Goal: Task Accomplishment & Management: Use online tool/utility

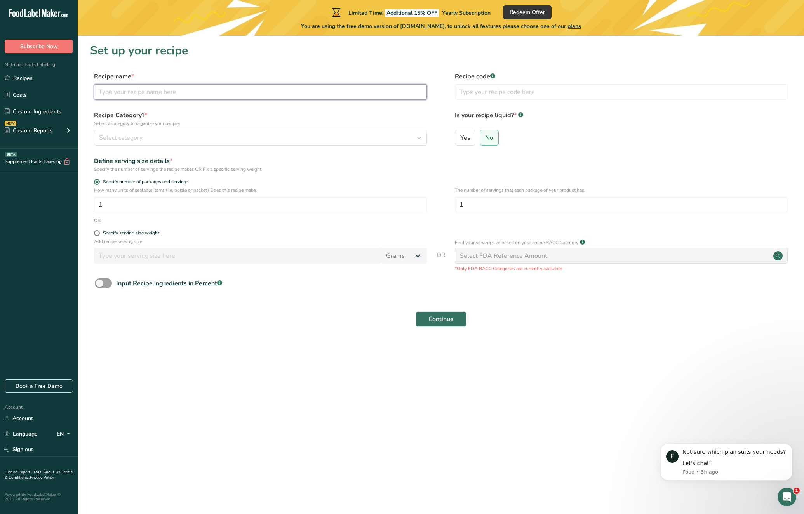
click at [154, 95] on input "text" at bounding box center [260, 92] width 333 height 16
click at [98, 91] on input "ground Chicken" at bounding box center [260, 92] width 333 height 16
type input "Ground Chicken"
click at [515, 93] on input "text" at bounding box center [621, 92] width 333 height 16
type input "CI5087"
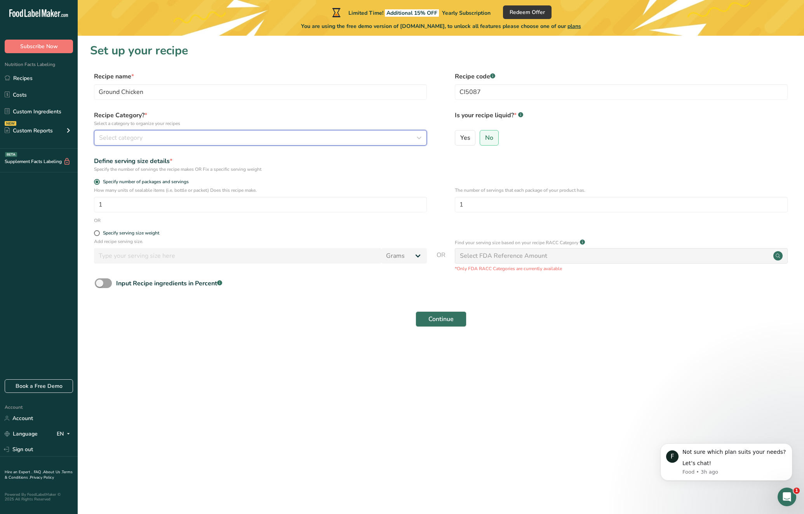
click at [290, 137] on div "Select category" at bounding box center [258, 137] width 318 height 9
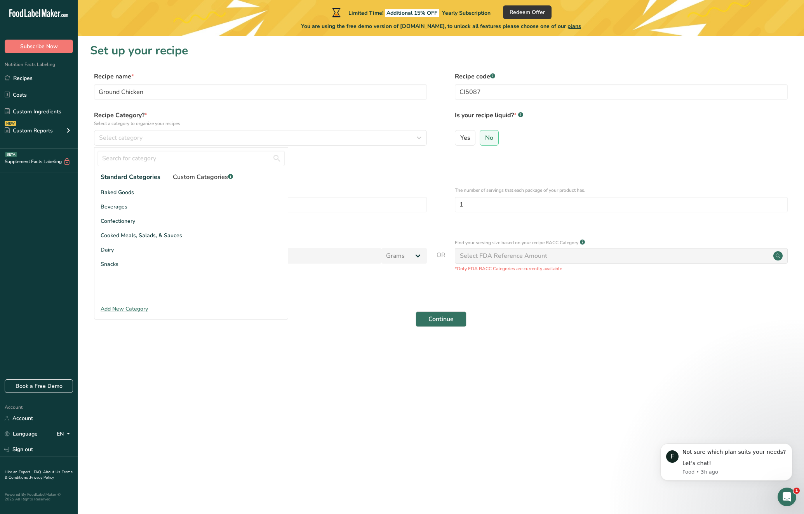
click at [186, 176] on span "Custom Categories .a-a{fill:#347362;}.b-a{fill:#fff;}" at bounding box center [203, 176] width 60 height 9
click at [125, 176] on span "Standard Categories" at bounding box center [130, 176] width 59 height 9
click at [134, 309] on div "Add New Category" at bounding box center [190, 309] width 193 height 8
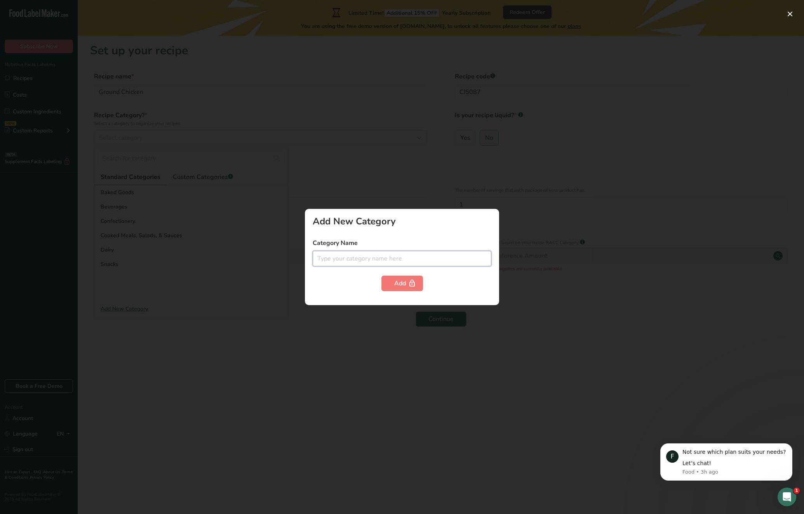
click at [357, 258] on input "text" at bounding box center [402, 259] width 179 height 16
type input "r"
type input "Raw, Ground Poultry"
click at [398, 279] on div "Add" at bounding box center [402, 283] width 16 height 9
click at [398, 280] on div "Add" at bounding box center [402, 283] width 16 height 9
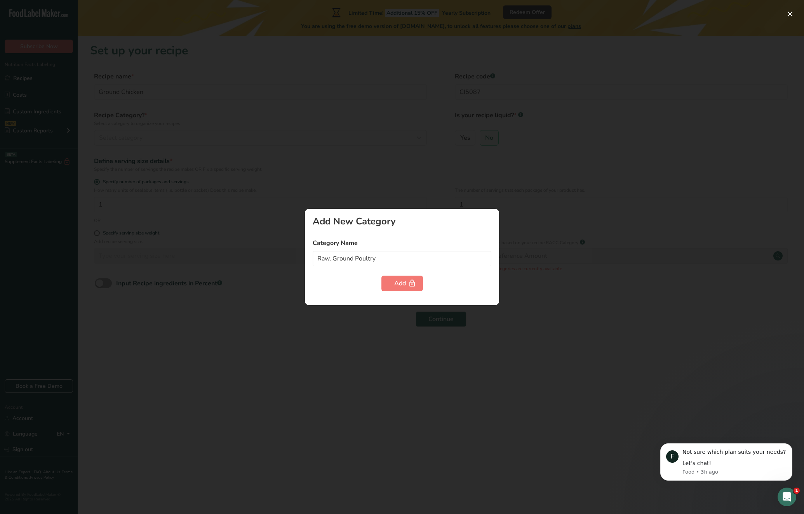
click at [526, 308] on div at bounding box center [402, 257] width 804 height 514
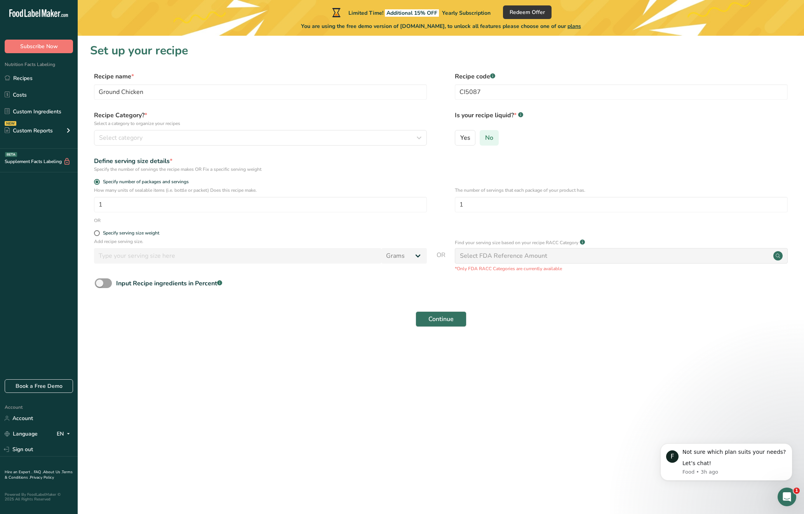
click at [487, 138] on span "No" at bounding box center [489, 138] width 8 height 8
click at [485, 138] on input "No" at bounding box center [482, 137] width 5 height 5
click at [500, 203] on input "1" at bounding box center [621, 205] width 333 height 16
click at [96, 235] on span at bounding box center [97, 233] width 6 height 6
click at [96, 235] on input "Specify serving size weight" at bounding box center [96, 233] width 5 height 5
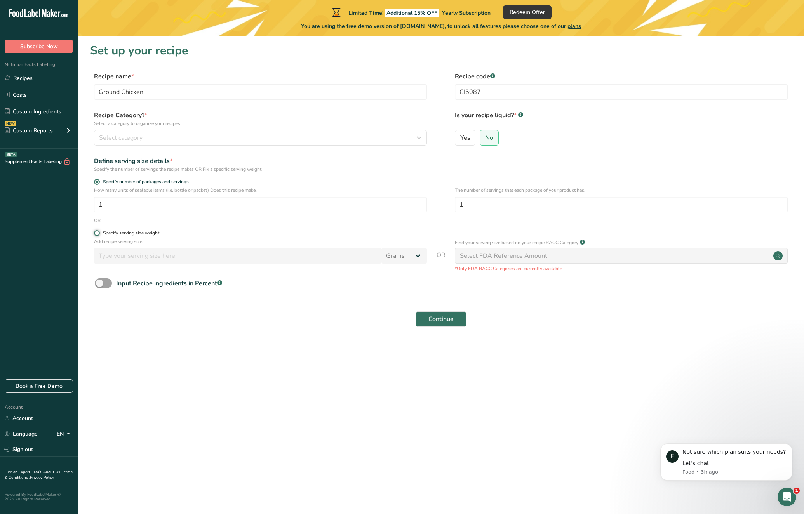
radio input "true"
radio input "false"
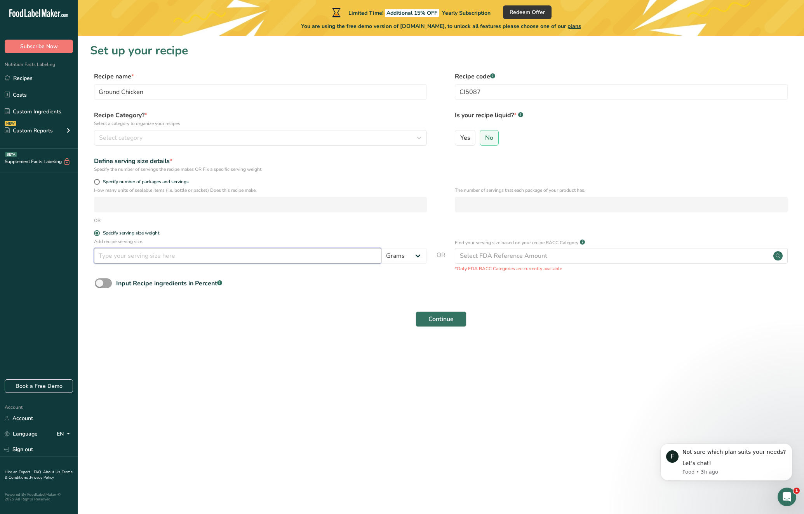
click at [170, 258] on input "number" at bounding box center [237, 256] width 287 height 16
click at [419, 253] on select "Grams kg mg mcg lb oz l mL fl oz tbsp tsp cup qt gallon" at bounding box center [403, 256] width 45 height 16
select select "12"
click at [381, 248] on select "Grams kg mg mcg lb oz l mL fl oz tbsp tsp cup qt gallon" at bounding box center [403, 256] width 45 height 16
click at [259, 258] on input "number" at bounding box center [237, 256] width 287 height 16
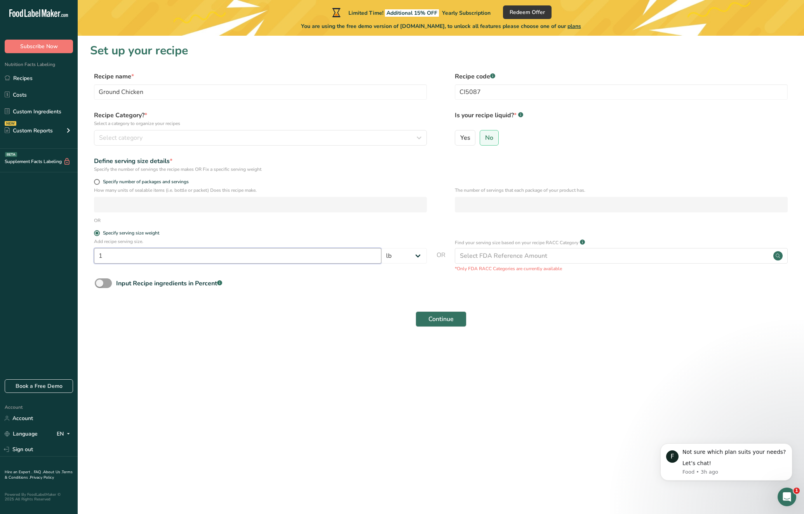
type input "1"
click at [600, 323] on div "Continue" at bounding box center [440, 319] width 701 height 25
click at [444, 318] on span "Continue" at bounding box center [440, 319] width 25 height 9
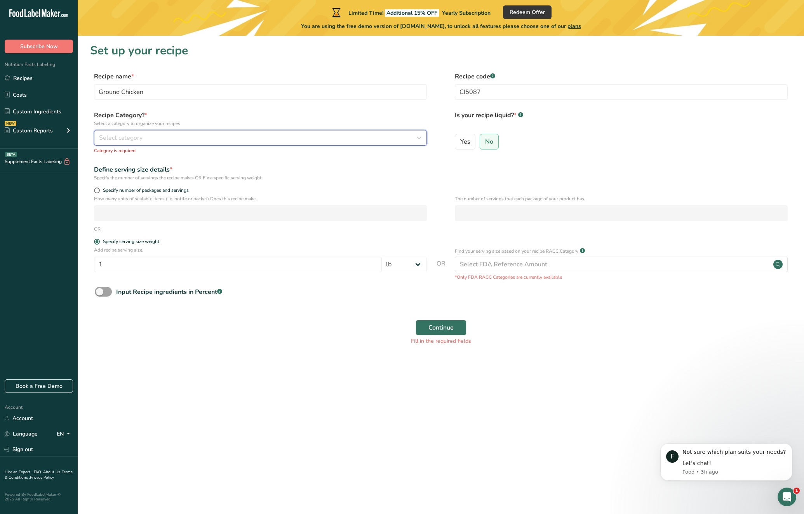
click at [308, 139] on div "Select category" at bounding box center [258, 137] width 318 height 9
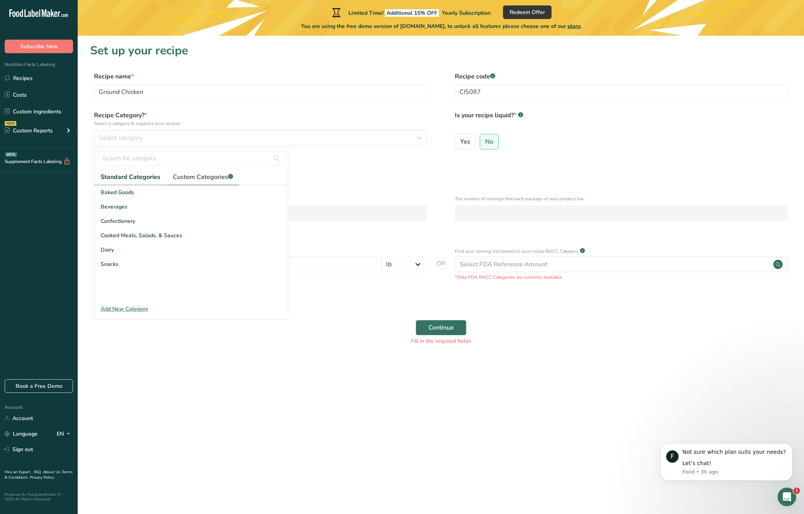
click at [214, 181] on span "Custom Categories .a-a{fill:#347362;}.b-a{fill:#fff;}" at bounding box center [203, 176] width 60 height 9
click at [125, 175] on span "Standard Categories" at bounding box center [130, 176] width 59 height 9
click at [111, 264] on span "Snacks" at bounding box center [110, 264] width 18 height 8
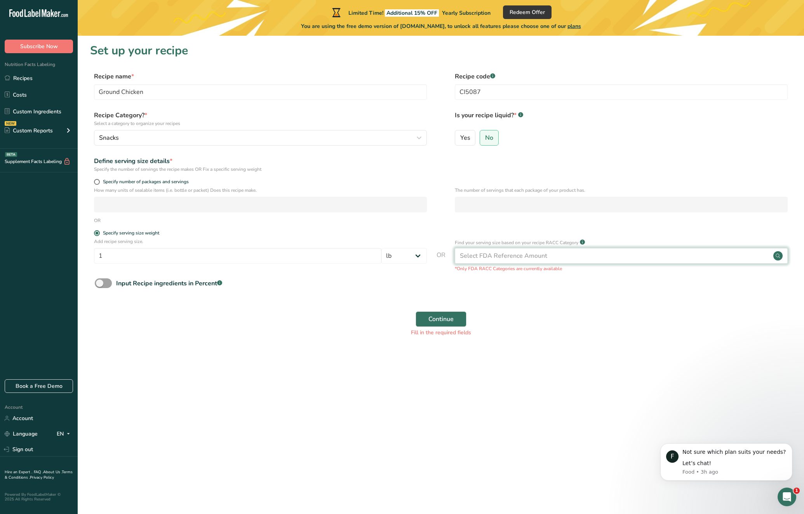
click at [549, 261] on div "Select FDA Reference Amount" at bounding box center [621, 256] width 333 height 16
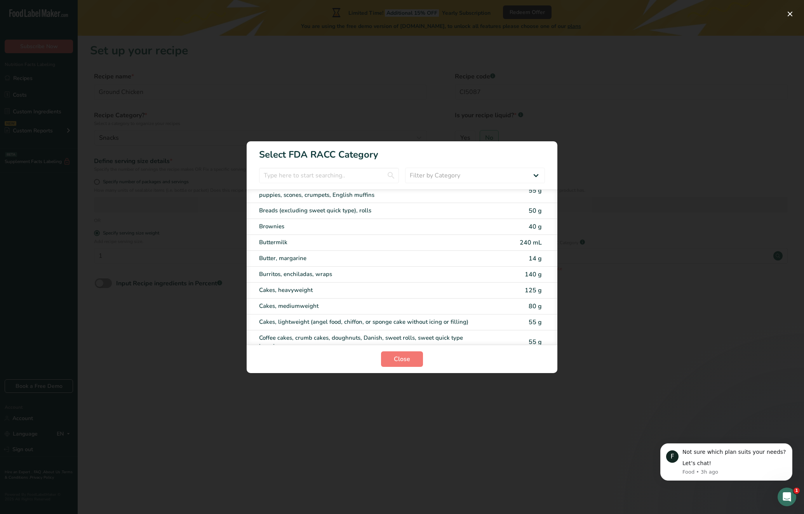
scroll to position [9, 0]
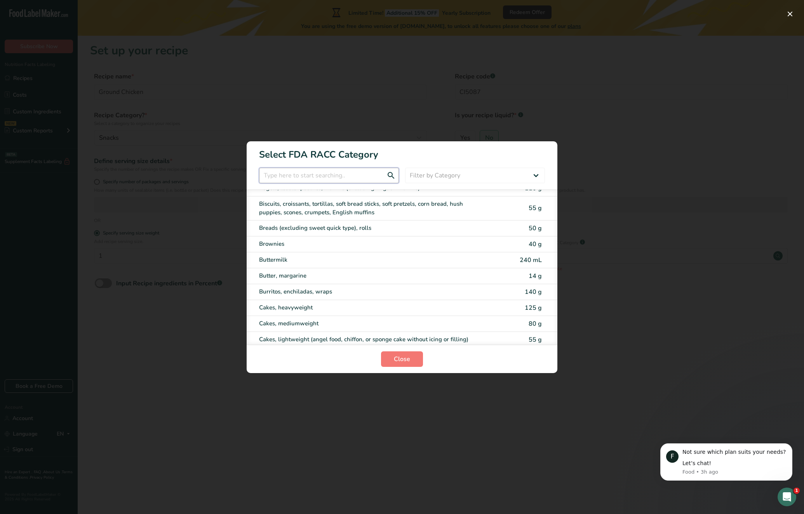
click at [318, 179] on input "RACC Category Selection Modal" at bounding box center [329, 176] width 140 height 16
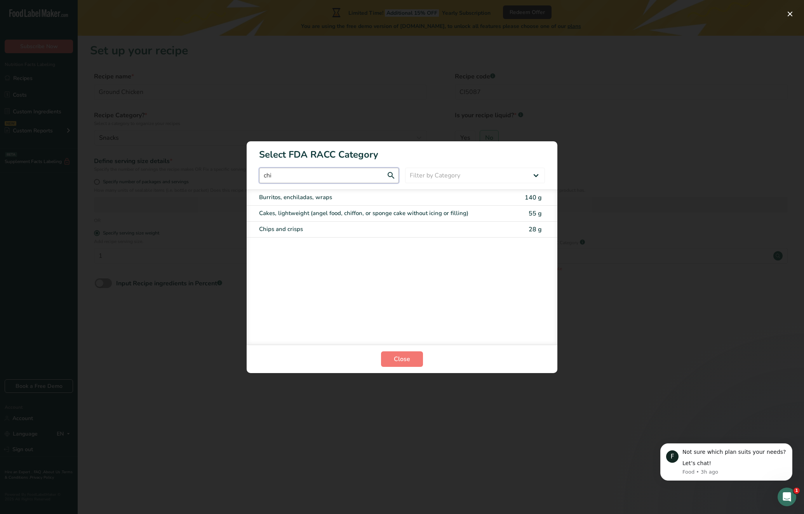
scroll to position [0, 0]
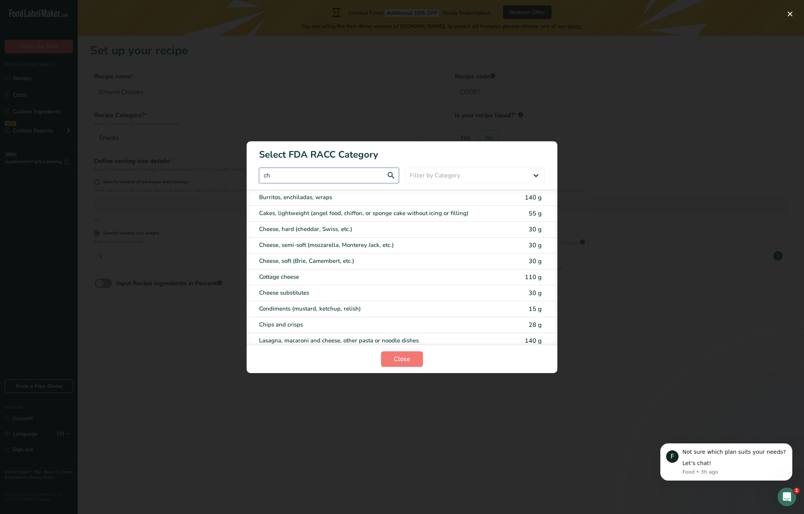
type input "c"
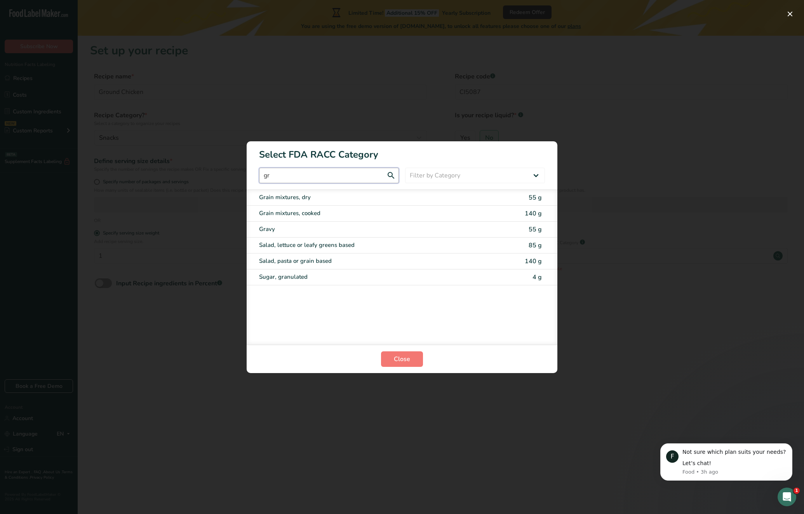
type input "g"
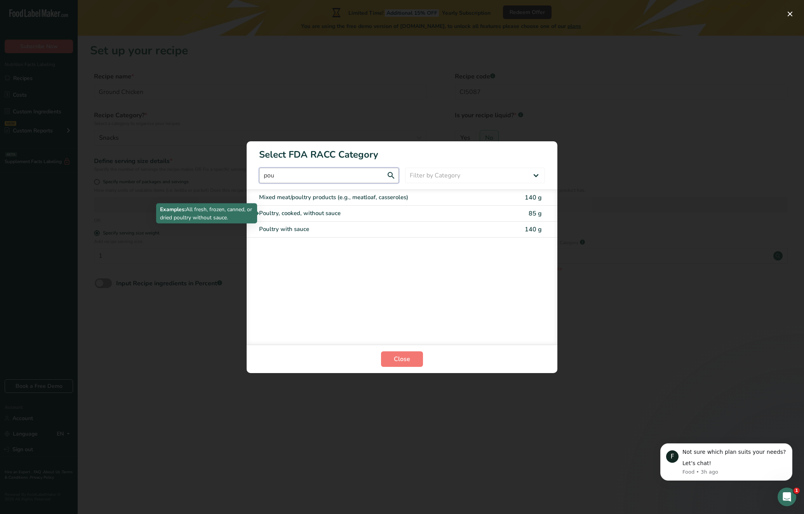
type input "pou"
click at [384, 215] on div "Poultry, cooked, without sauce" at bounding box center [369, 213] width 221 height 9
type input "85"
select select "0"
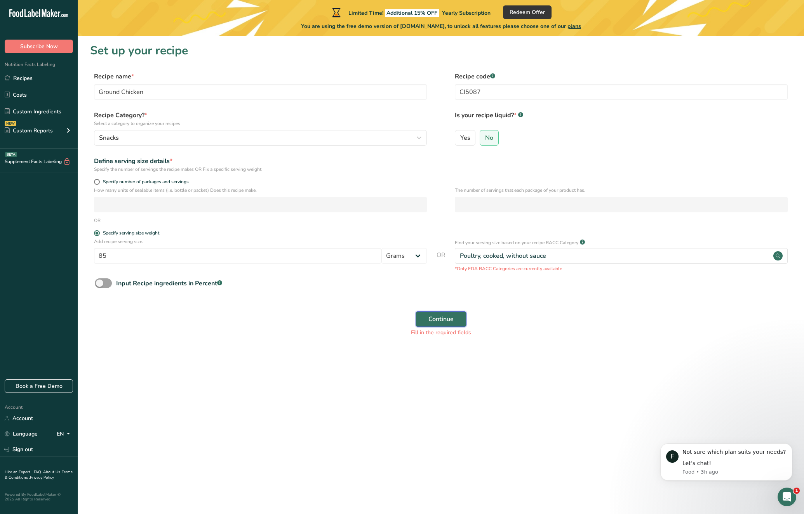
click at [447, 323] on span "Continue" at bounding box center [440, 319] width 25 height 9
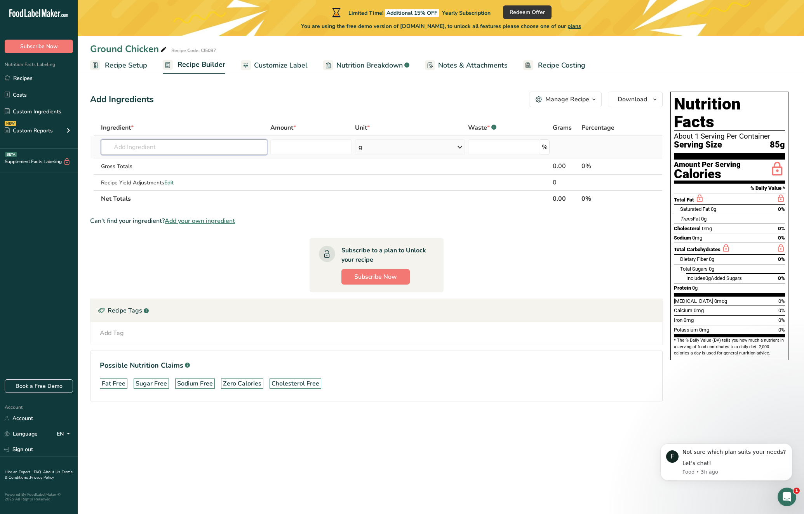
click at [161, 148] on input "text" at bounding box center [184, 147] width 166 height 16
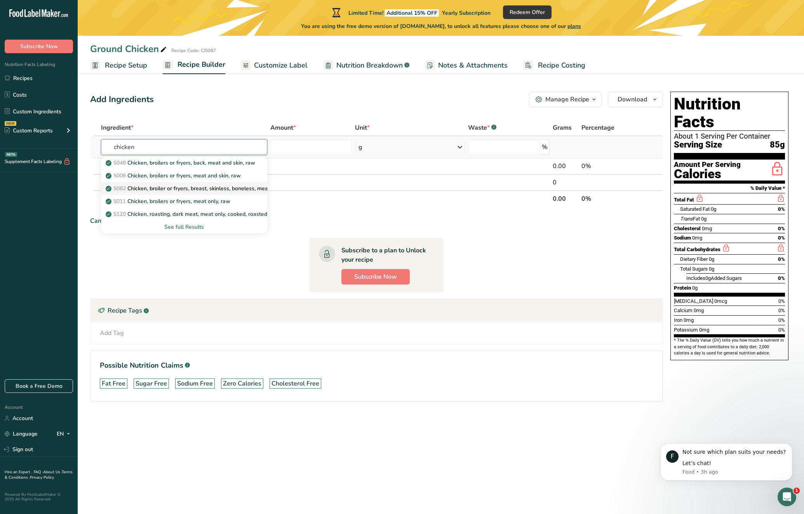
type input "chicken"
click at [241, 188] on p "5062 Chicken, broiler or fryers, breast, skinless, boneless, meat only, raw" at bounding box center [200, 188] width 187 height 8
type input "Chicken, broiler or fryers, breast, skinless, boneless, meat only, raw"
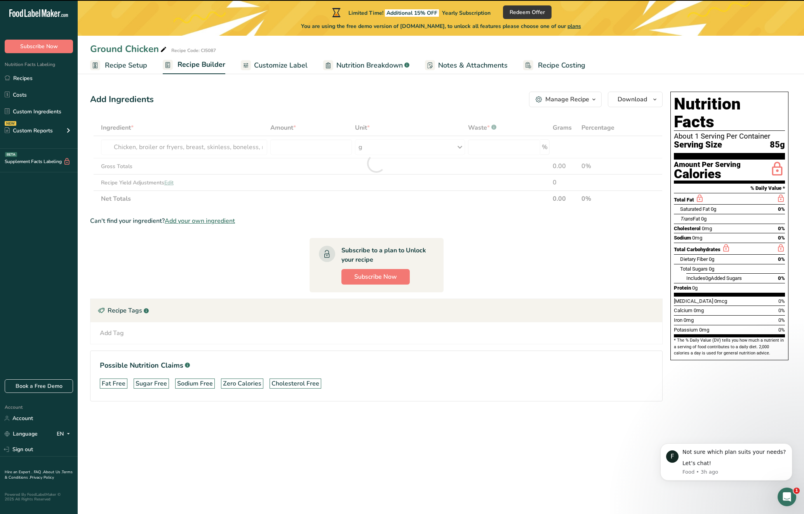
type input "0"
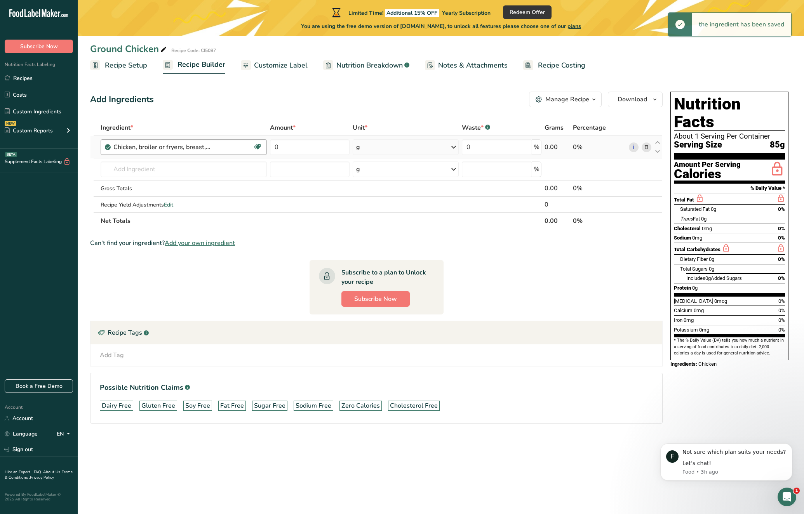
click at [231, 142] on div "Chicken, broiler or fryers, breast, skinless, boneless, meat only, raw Dairy fr…" at bounding box center [184, 147] width 166 height 16
click at [239, 147] on div "Chicken, broiler or fryers, breast, skinless, boneless, meat only, raw" at bounding box center [182, 147] width 139 height 9
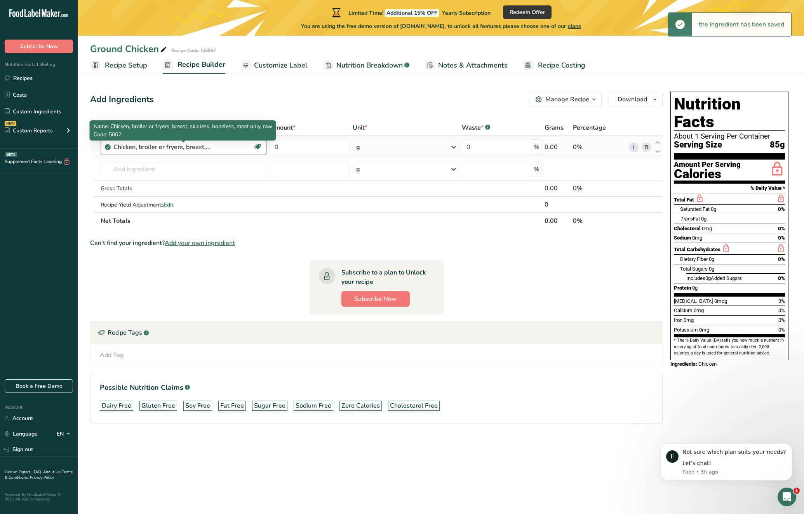
click at [203, 148] on div "Chicken, broiler or fryers, breast, skinless, boneless, meat only, raw" at bounding box center [161, 147] width 97 height 9
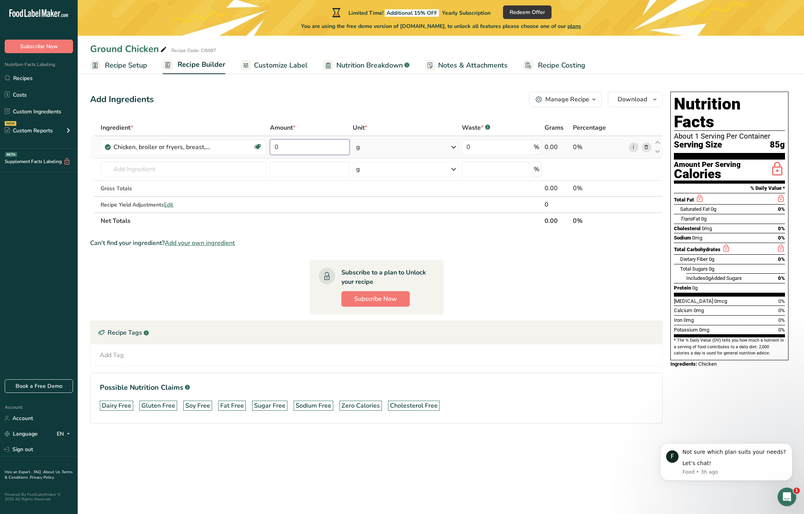
click at [306, 144] on input "0" at bounding box center [310, 147] width 80 height 16
type input "50"
click at [207, 170] on div "Ingredient * Amount * Unit * Waste * .a-a{fill:#347362;}.b-a{fill:#fff;} Grams …" at bounding box center [376, 175] width 572 height 110
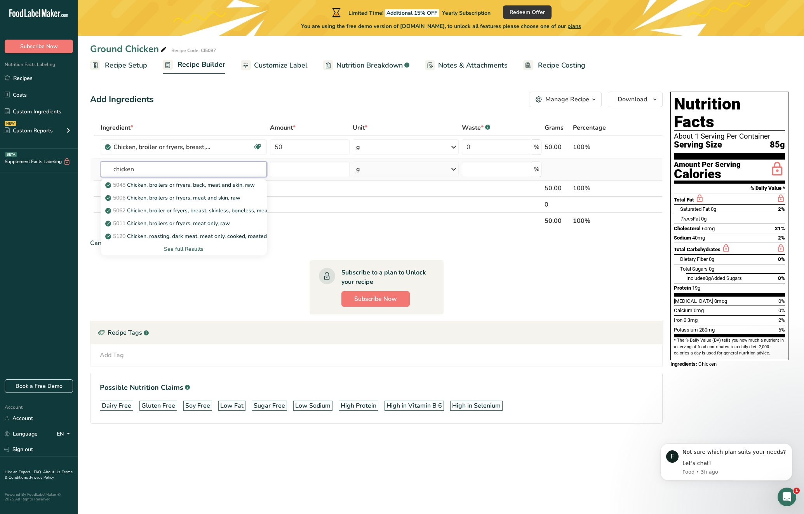
type input "chicken"
click at [198, 252] on div "See full Results" at bounding box center [183, 249] width 153 height 8
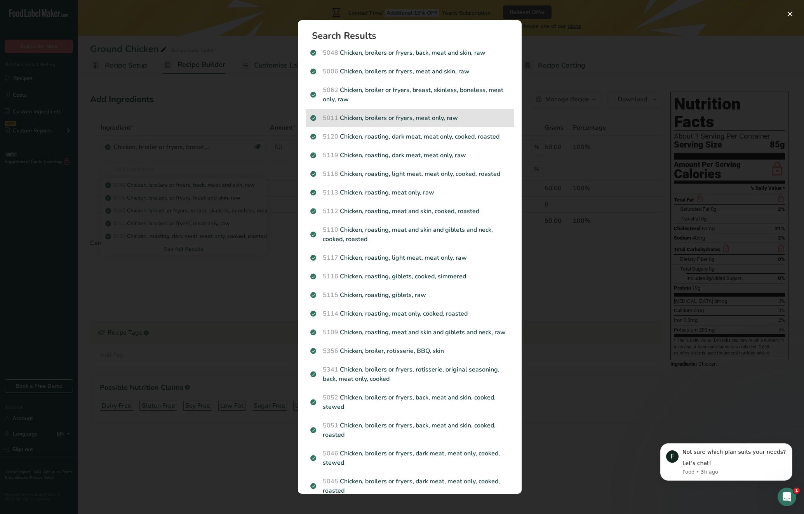
click at [440, 120] on p "5011 Chicken, broilers or fryers, meat only, raw" at bounding box center [409, 117] width 199 height 9
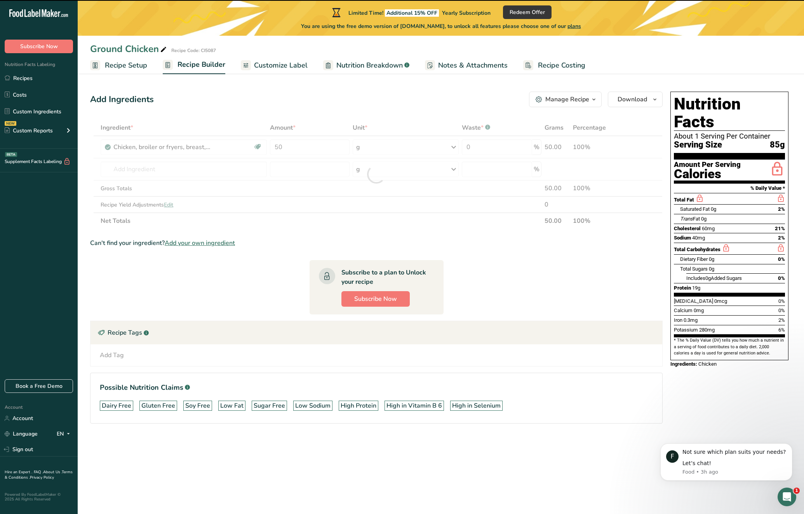
type input "0"
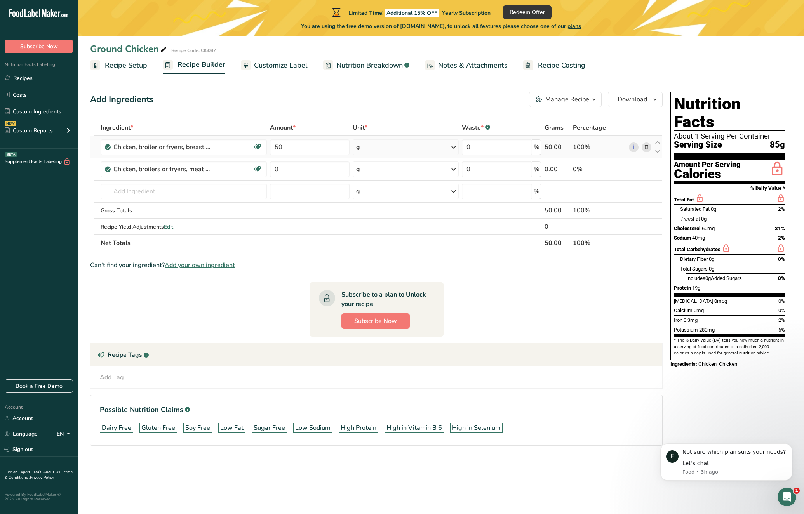
click at [647, 151] on icon at bounding box center [645, 147] width 5 height 8
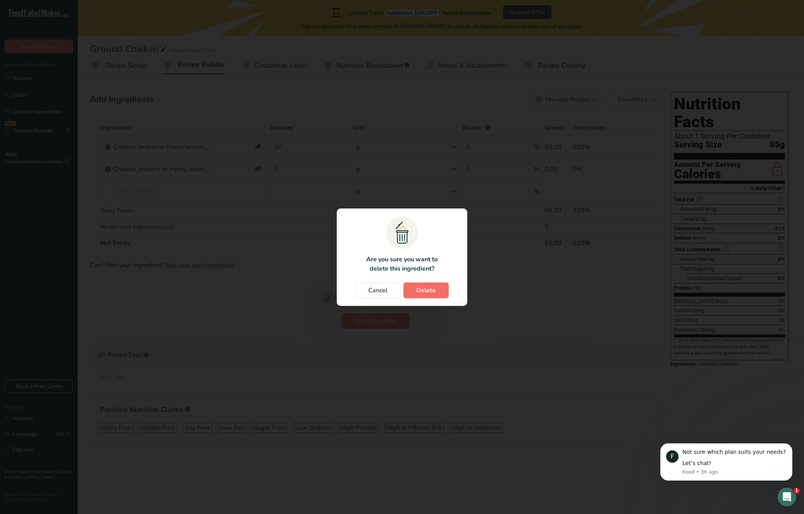
click at [427, 287] on span "Delete" at bounding box center [425, 290] width 19 height 9
type input "0"
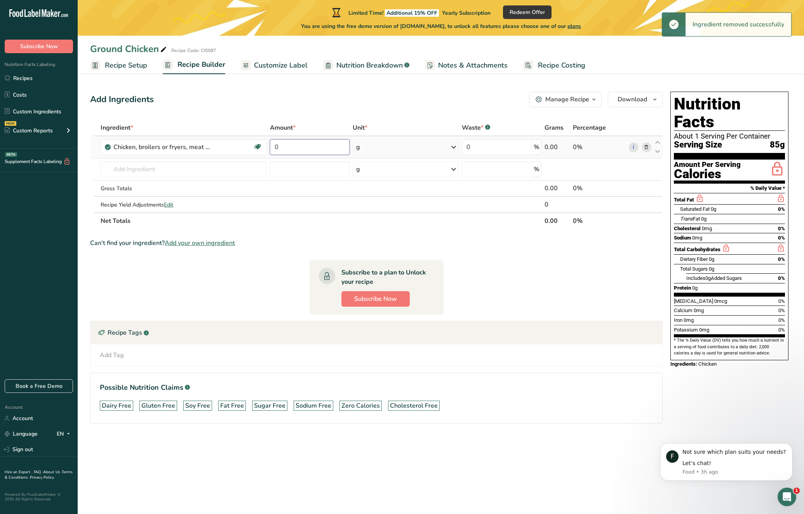
click at [296, 141] on input "0" at bounding box center [310, 147] width 80 height 16
click at [569, 285] on section "Ingredient * Amount * Unit * Waste * .a-a{fill:#347362;}.b-a{fill:#fff;} Grams …" at bounding box center [376, 278] width 572 height 316
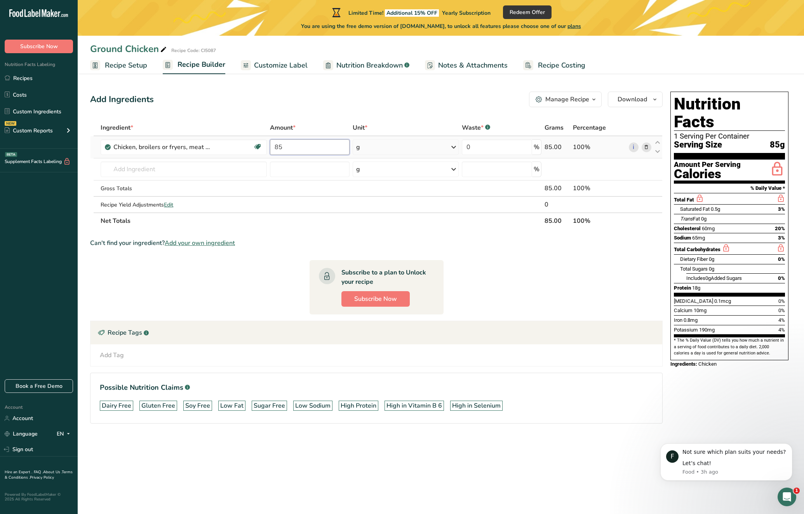
click at [300, 149] on input "85" at bounding box center [310, 147] width 80 height 16
type input "8"
type input "454"
click at [523, 261] on section "Ingredient * Amount * Unit * Waste * .a-a{fill:#347362;}.b-a{fill:#fff;} Grams …" at bounding box center [376, 278] width 572 height 316
click at [747, 99] on h1 "Nutrition Facts" at bounding box center [729, 113] width 111 height 36
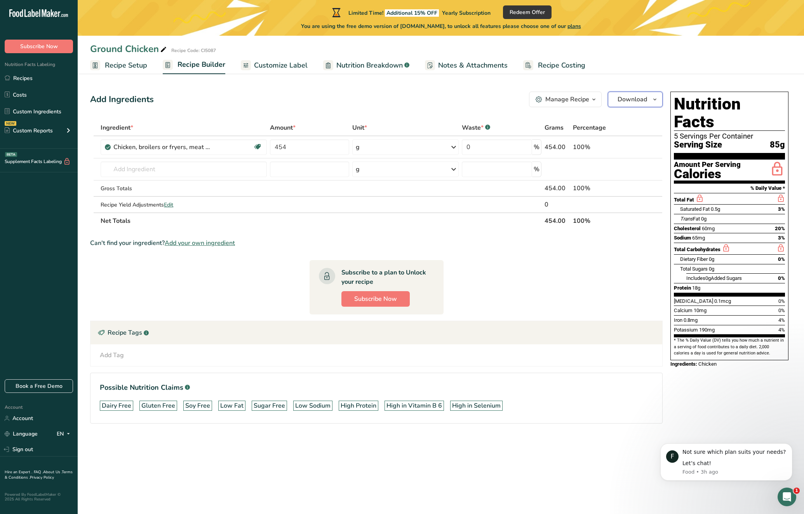
click at [638, 103] on span "Download" at bounding box center [632, 99] width 30 height 9
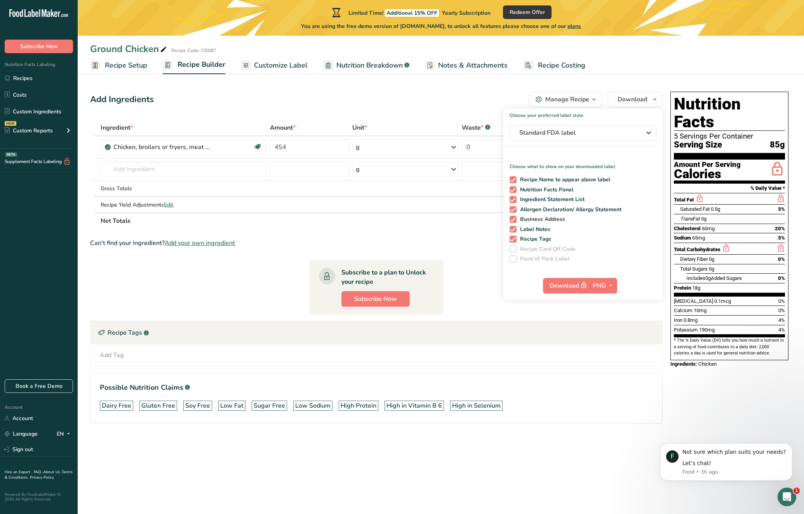
click at [513, 222] on span at bounding box center [512, 219] width 7 height 7
click at [513, 222] on input "Business Address" at bounding box center [511, 219] width 5 height 5
checkbox input "false"
click at [513, 228] on span at bounding box center [512, 229] width 7 height 7
click at [513, 228] on input "Label Notes" at bounding box center [511, 229] width 5 height 5
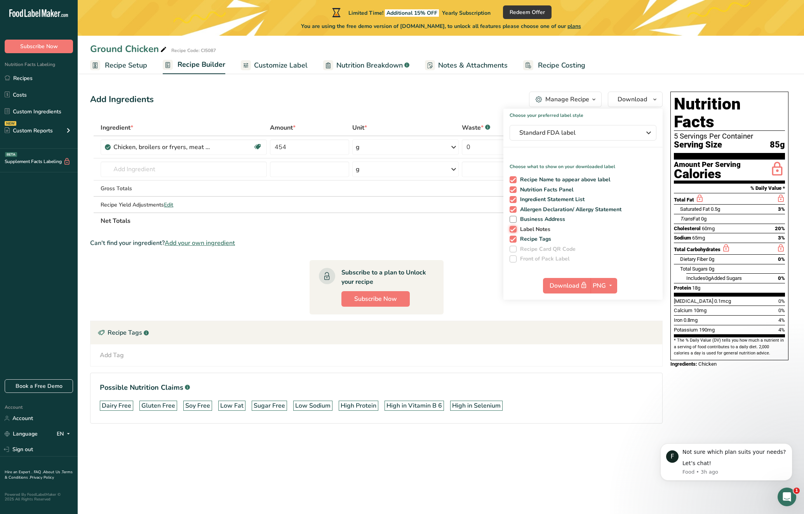
checkbox input "false"
click at [514, 208] on span at bounding box center [512, 209] width 7 height 7
click at [514, 208] on input "Allergen Declaration/ Allergy Statement" at bounding box center [511, 209] width 5 height 5
checkbox input "false"
click at [515, 201] on span at bounding box center [512, 199] width 7 height 7
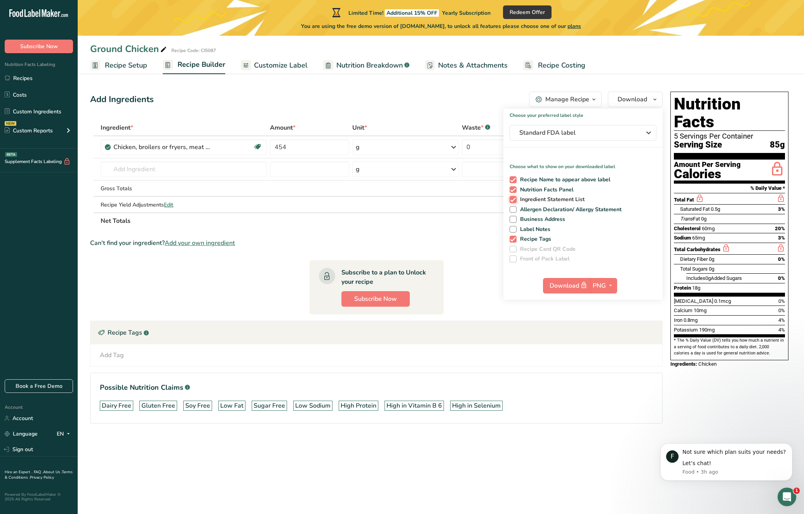
click at [515, 201] on input "Ingredient Statement List" at bounding box center [511, 199] width 5 height 5
checkbox input "false"
click at [511, 208] on span at bounding box center [512, 209] width 7 height 7
click at [511, 208] on input "Allergen Declaration/ Allergy Statement" at bounding box center [511, 209] width 5 height 5
click at [511, 208] on span at bounding box center [512, 209] width 7 height 7
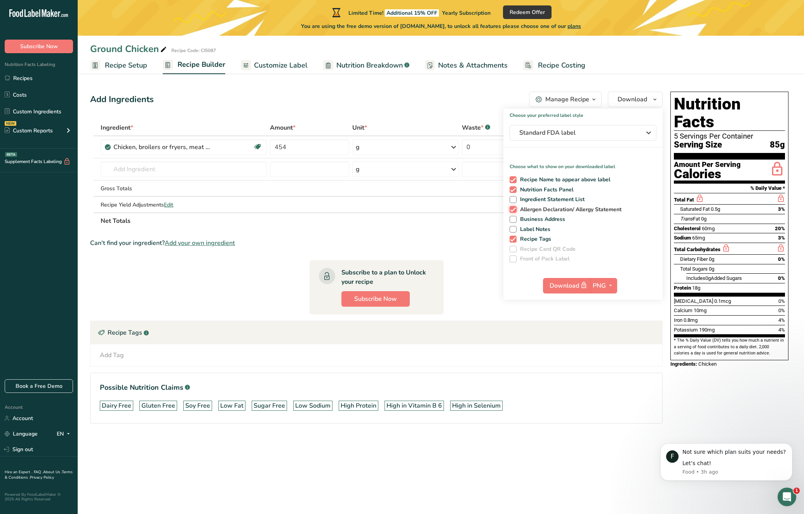
click at [511, 208] on input "Allergen Declaration/ Allergy Statement" at bounding box center [511, 209] width 5 height 5
click at [511, 208] on span at bounding box center [512, 209] width 7 height 7
click at [511, 208] on input "Allergen Declaration/ Allergy Statement" at bounding box center [511, 209] width 5 height 5
checkbox input "true"
click at [512, 198] on span at bounding box center [512, 199] width 7 height 7
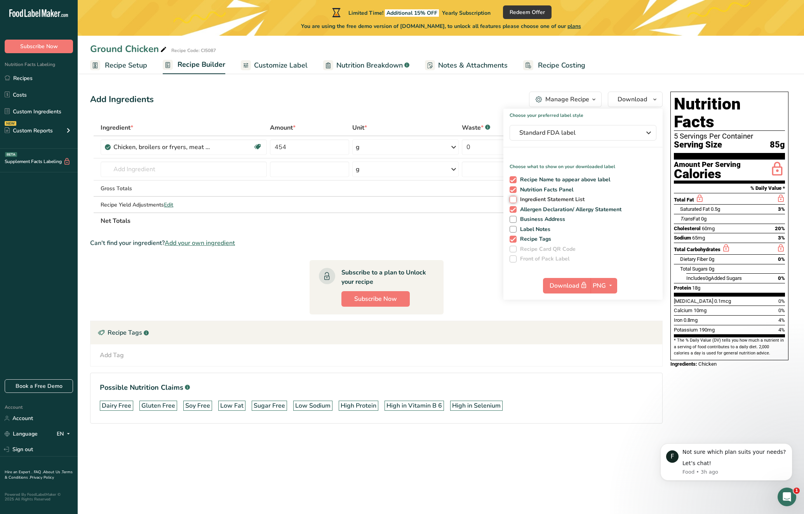
click at [512, 198] on input "Ingredient Statement List" at bounding box center [511, 199] width 5 height 5
checkbox input "true"
click at [515, 219] on span at bounding box center [512, 219] width 7 height 7
click at [515, 219] on input "Business Address" at bounding box center [511, 219] width 5 height 5
checkbox input "true"
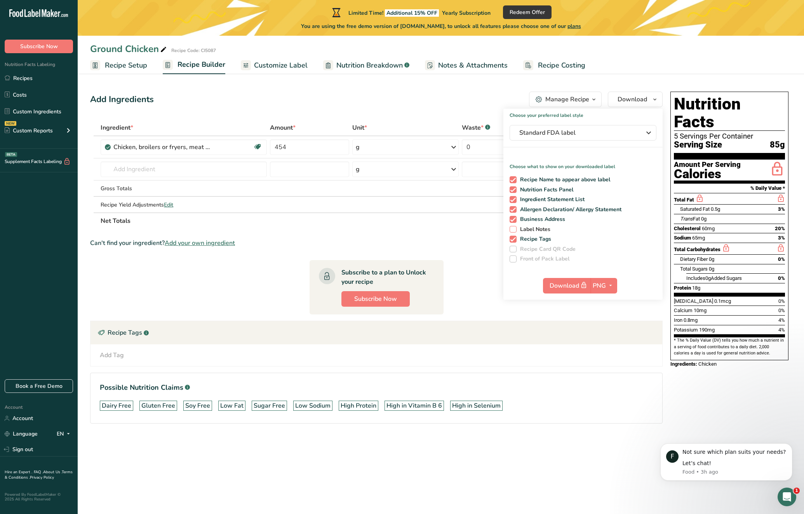
click at [512, 228] on span at bounding box center [512, 229] width 7 height 7
click at [512, 228] on input "Label Notes" at bounding box center [511, 229] width 5 height 5
checkbox input "true"
click at [476, 300] on section "Ingredient * Amount * Unit * Waste * .a-a{fill:#347362;}.b-a{fill:#fff;} Grams …" at bounding box center [376, 278] width 572 height 316
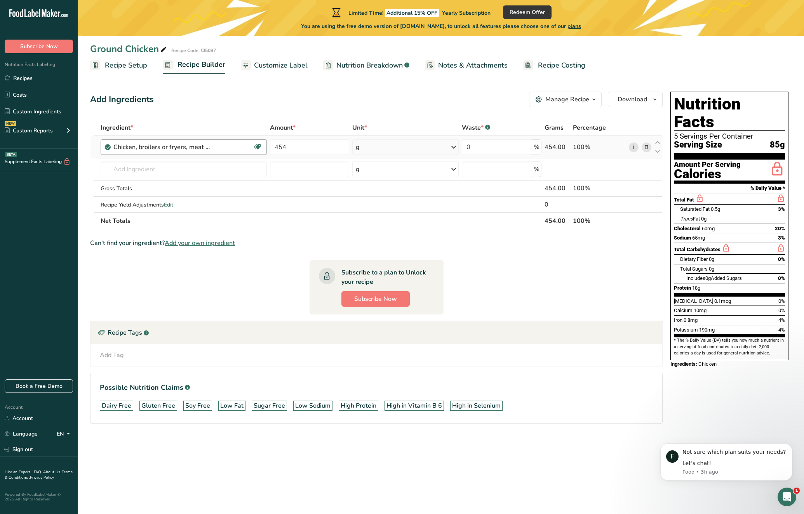
click at [231, 145] on div "Chicken, broilers or fryers, meat only, raw" at bounding box center [182, 147] width 139 height 9
click at [233, 164] on input "text" at bounding box center [184, 170] width 166 height 16
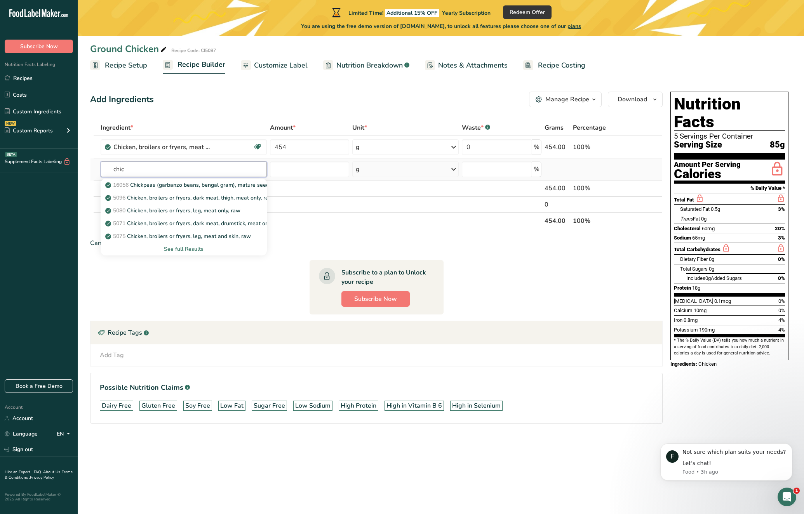
type input "chic"
click at [205, 253] on div "See full Results" at bounding box center [183, 249] width 153 height 8
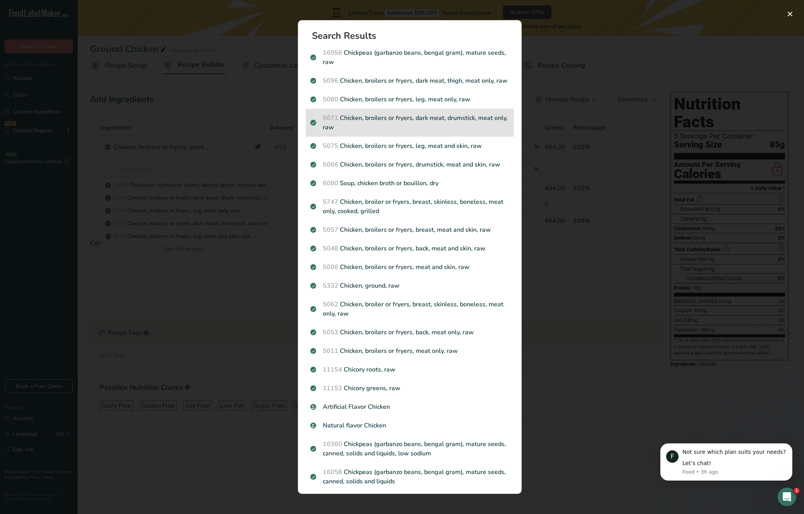
click at [471, 127] on p "5071 Chicken, broilers or fryers, dark meat, drumstick, meat only, raw" at bounding box center [409, 122] width 199 height 19
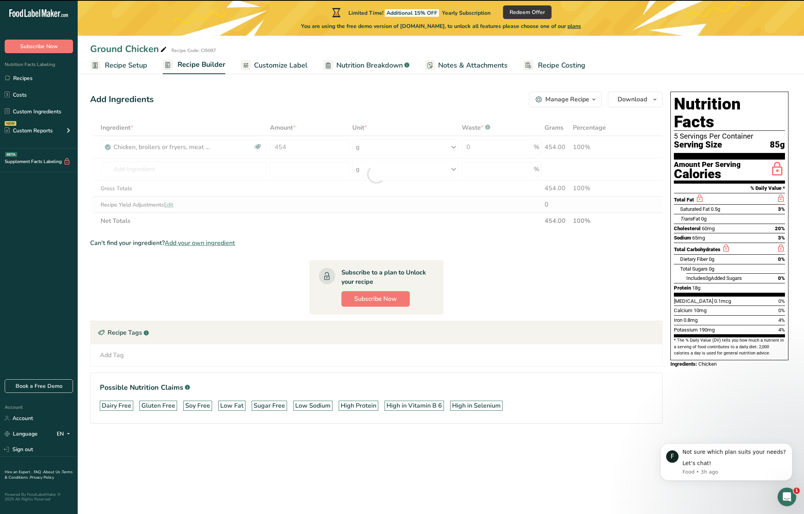
type input "0"
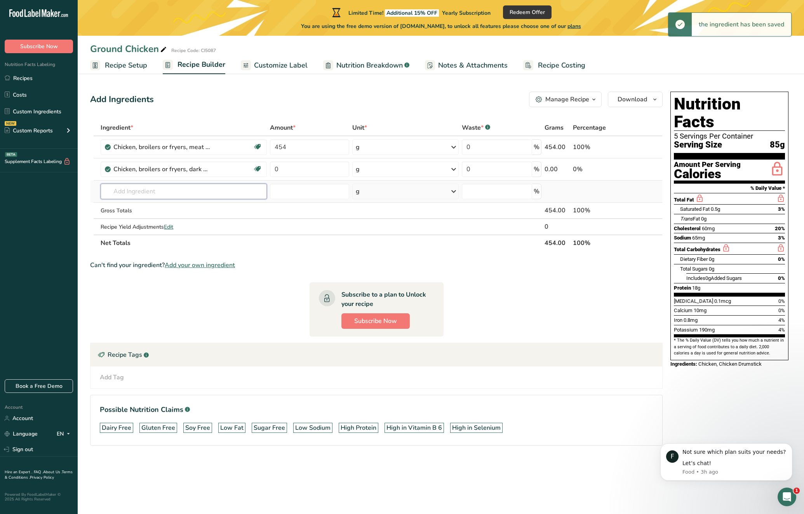
click at [170, 193] on input "text" at bounding box center [184, 192] width 166 height 16
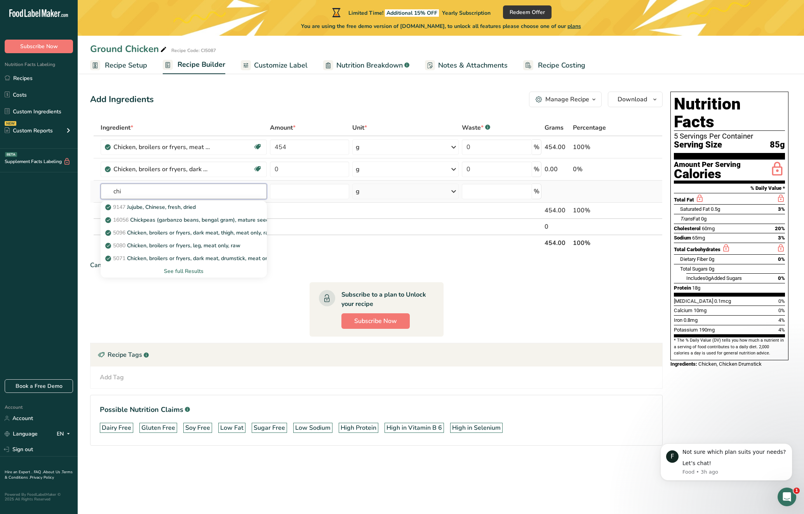
type input "chi"
click at [184, 269] on div "See full Results" at bounding box center [183, 271] width 153 height 8
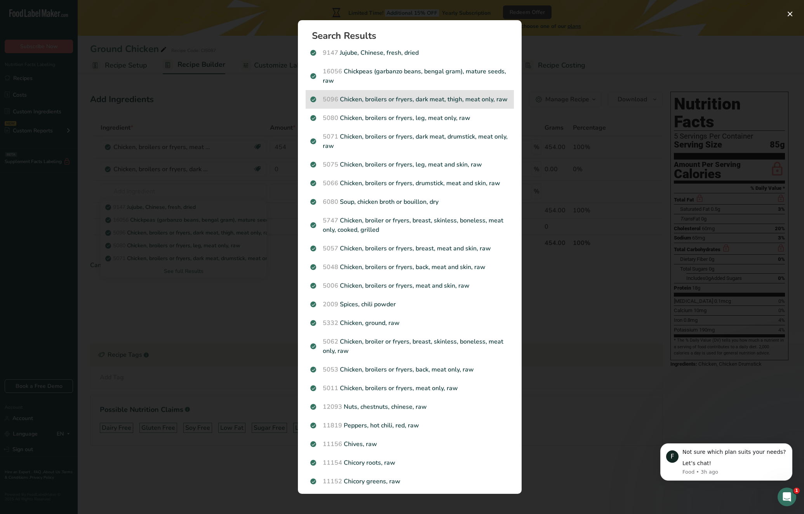
click at [466, 102] on p "5096 Chicken, broilers or fryers, dark meat, thigh, meat only, raw" at bounding box center [409, 99] width 199 height 9
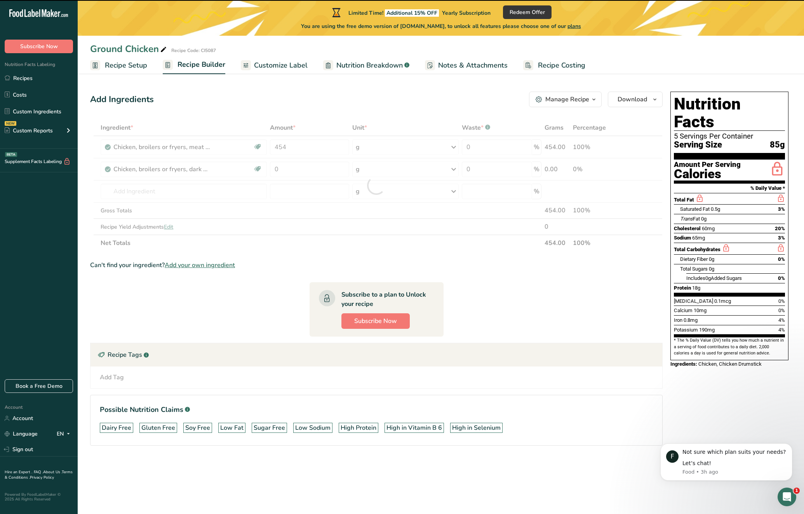
type input "0"
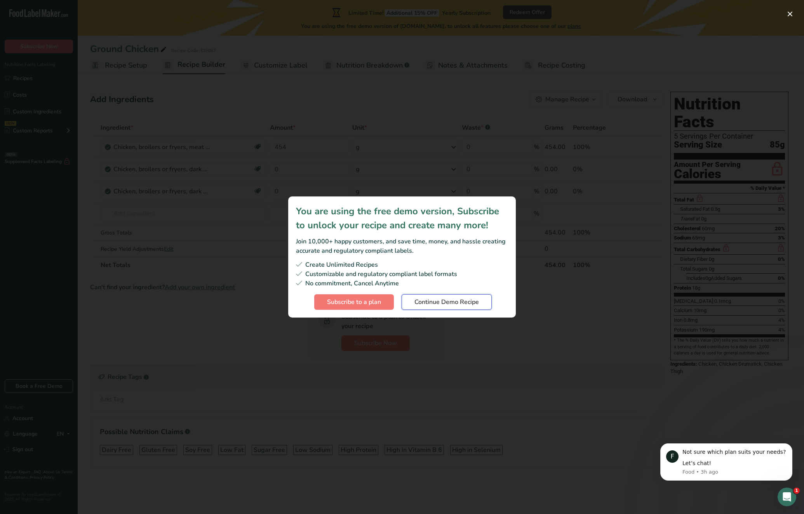
click at [435, 298] on span "Continue Demo Recipe" at bounding box center [446, 301] width 64 height 9
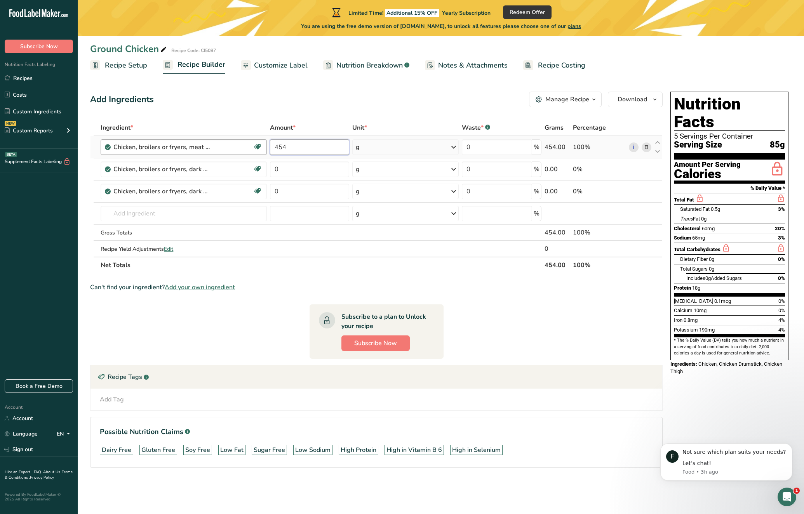
drag, startPoint x: 289, startPoint y: 146, endPoint x: 264, endPoint y: 142, distance: 24.8
click at [264, 142] on tr "Chicken, broilers or fryers, meat only, raw Dairy free Gluten free Soy free 454…" at bounding box center [376, 147] width 572 height 22
type input "50"
click at [312, 171] on div "Ingredient * Amount * Unit * Waste * .a-a{fill:#347362;}.b-a{fill:#fff;} Grams …" at bounding box center [376, 197] width 572 height 154
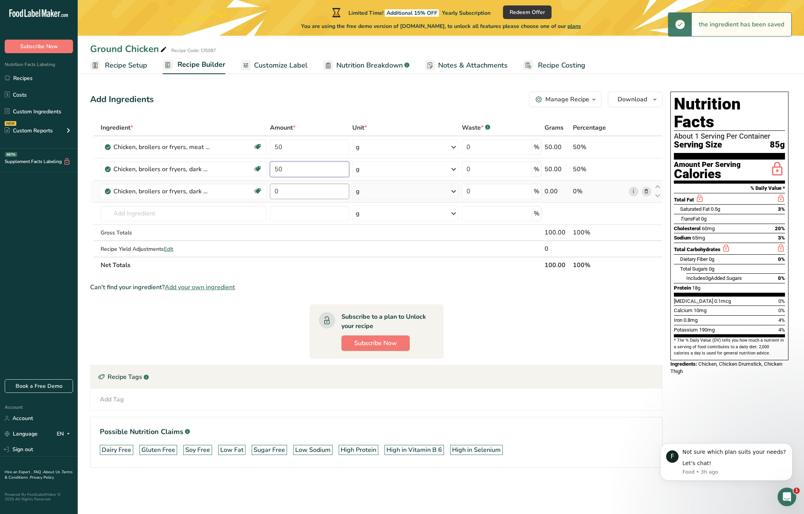
type input "50"
click at [296, 196] on div "Ingredient * Amount * Unit * Waste * .a-a{fill:#347362;}.b-a{fill:#fff;} Grams …" at bounding box center [376, 197] width 572 height 154
type input "50"
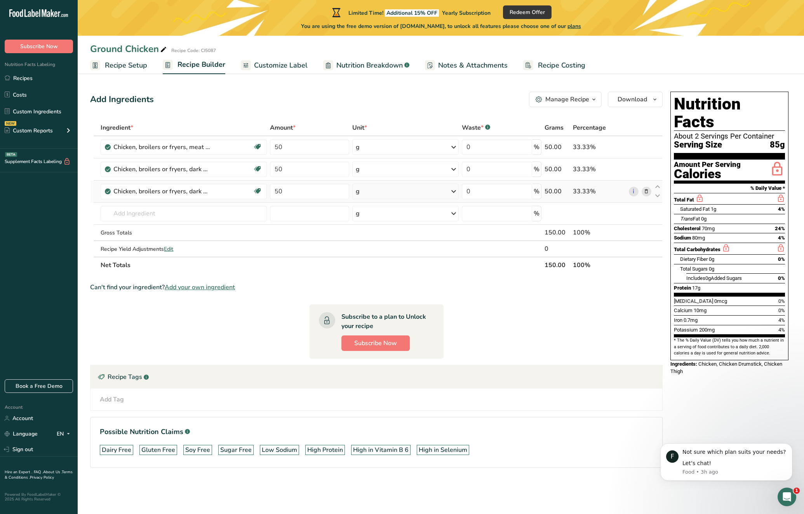
click at [643, 190] on div "Ingredient * Amount * Unit * Waste * .a-a{fill:#347362;}.b-a{fill:#fff;} Grams …" at bounding box center [376, 197] width 572 height 154
click at [648, 193] on icon at bounding box center [645, 192] width 5 height 8
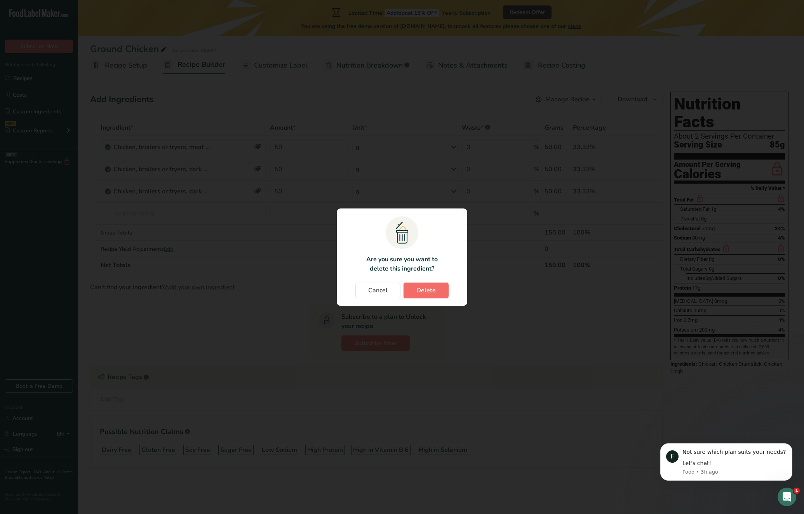
click at [421, 295] on button "Delete" at bounding box center [425, 291] width 45 height 16
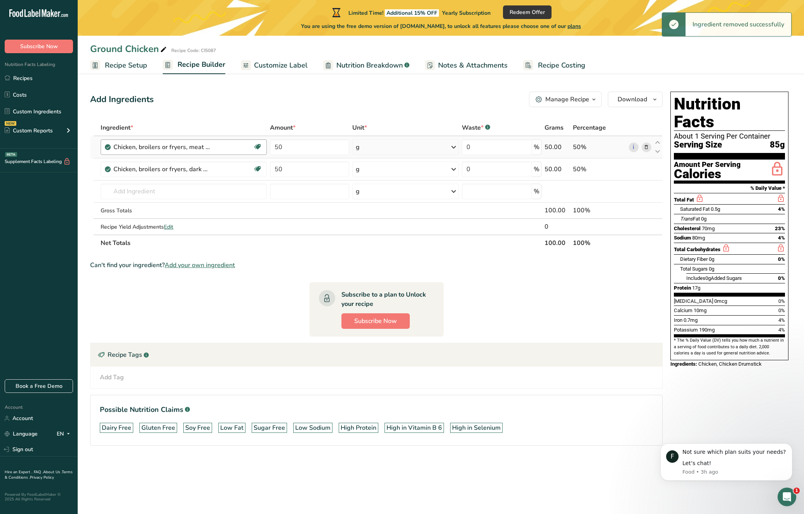
click at [175, 153] on div "Chicken, broilers or fryers, meat only, raw Dairy free Gluten free Soy free" at bounding box center [184, 147] width 166 height 16
click at [184, 148] on div "Chicken, broilers or fryers, meat only, raw" at bounding box center [161, 147] width 97 height 9
click at [239, 147] on div "Chicken, broilers or fryers, meat only, raw" at bounding box center [182, 147] width 139 height 9
click at [214, 144] on div "Chicken, broilers or fryers, meat only, raw" at bounding box center [182, 147] width 139 height 9
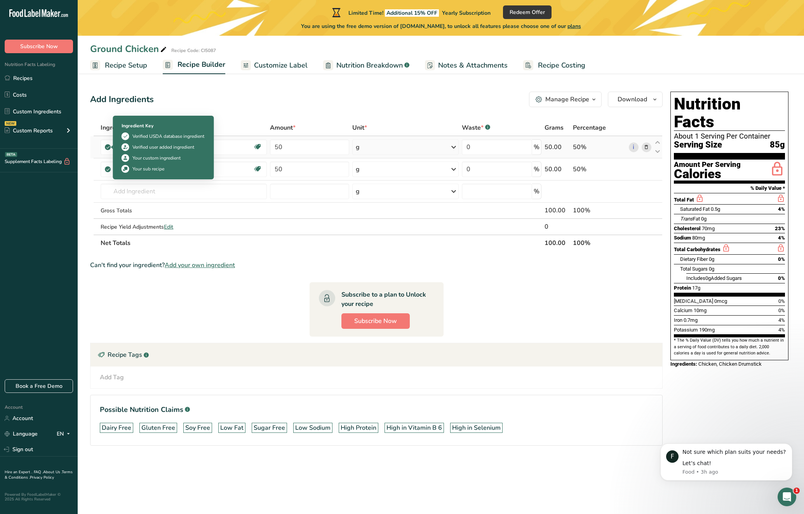
click at [106, 150] on icon at bounding box center [108, 147] width 5 height 7
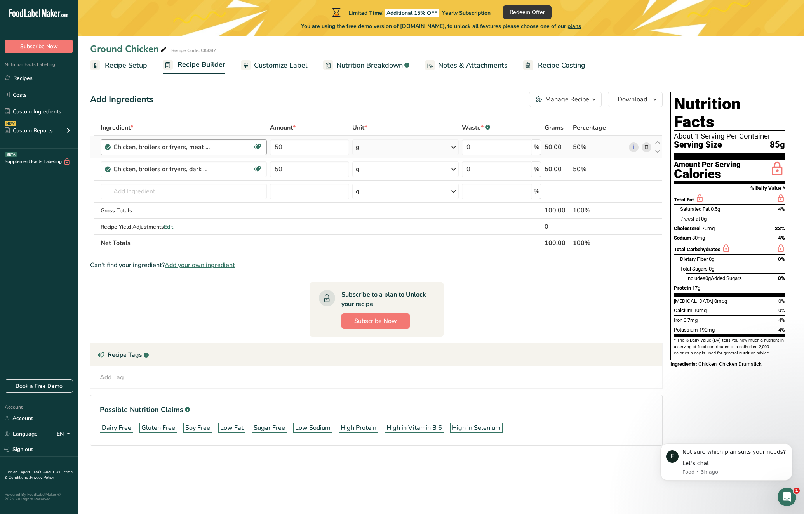
click at [238, 146] on div "Chicken, broilers or fryers, meat only, raw" at bounding box center [182, 147] width 139 height 9
click at [292, 150] on input "50" at bounding box center [310, 147] width 80 height 16
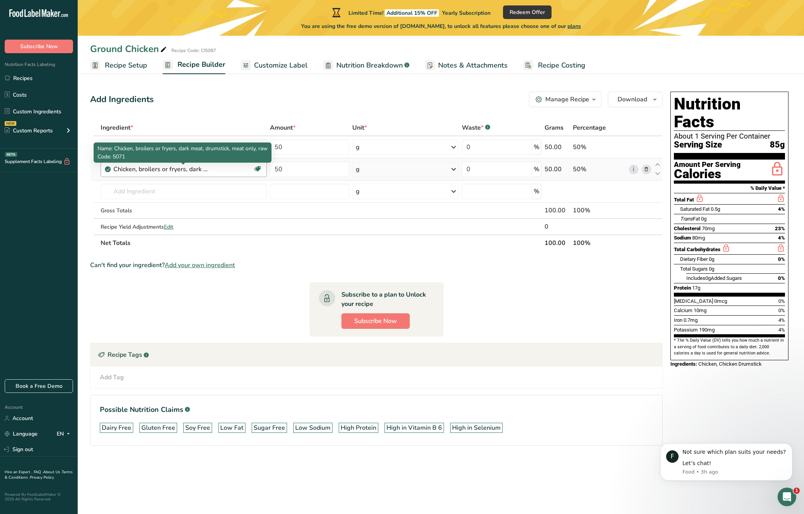
click at [194, 170] on div "Ingredient * Amount * Unit * Waste * .a-a{fill:#347362;}.b-a{fill:#fff;} Grams …" at bounding box center [376, 186] width 572 height 132
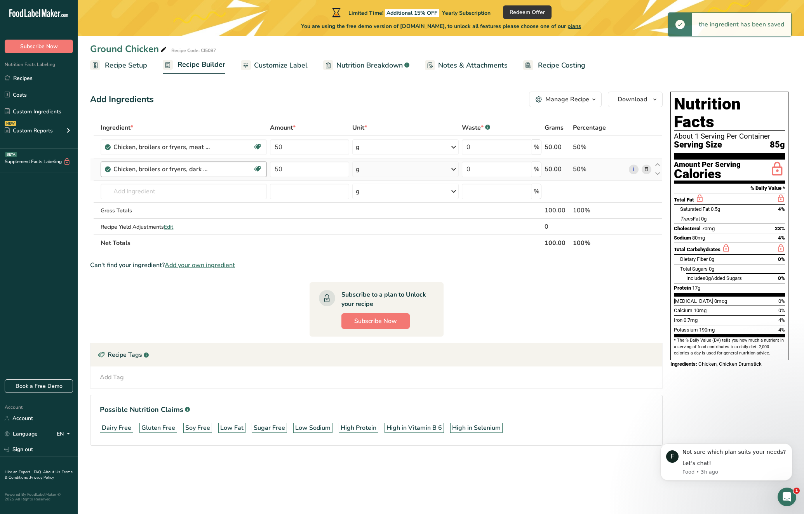
click at [219, 170] on div "Chicken, broilers or fryers, dark meat, drumstick, meat only, raw" at bounding box center [182, 169] width 139 height 9
click at [650, 170] on span at bounding box center [646, 169] width 9 height 9
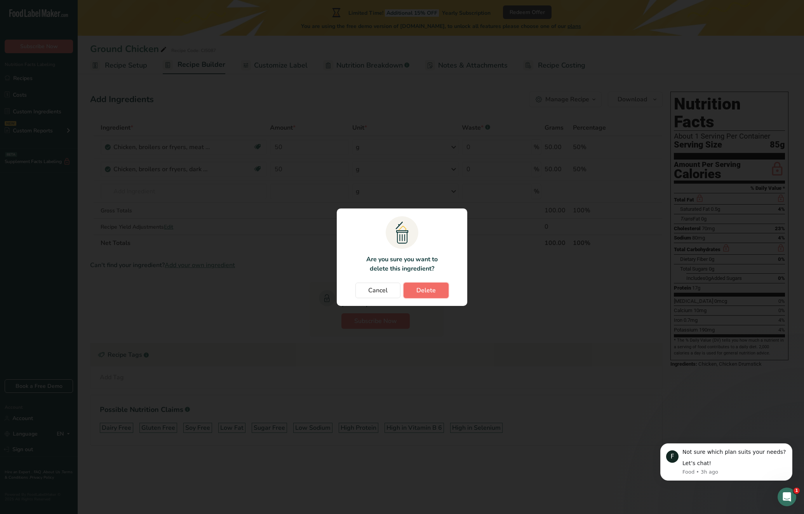
click at [417, 291] on span "Delete" at bounding box center [425, 290] width 19 height 9
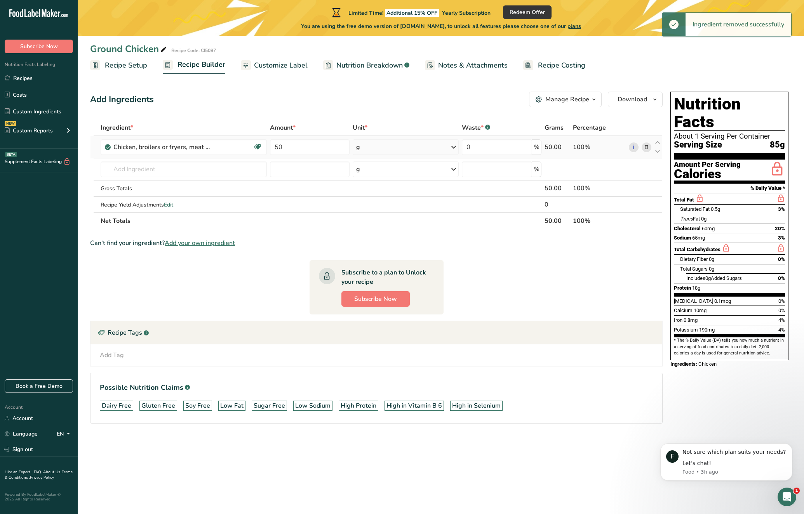
click at [649, 148] on span at bounding box center [646, 147] width 9 height 9
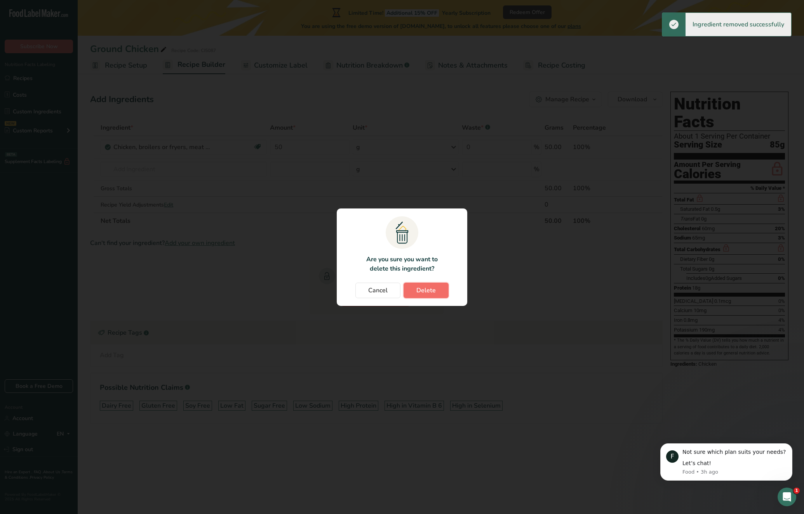
click at [439, 295] on button "Delete" at bounding box center [425, 291] width 45 height 16
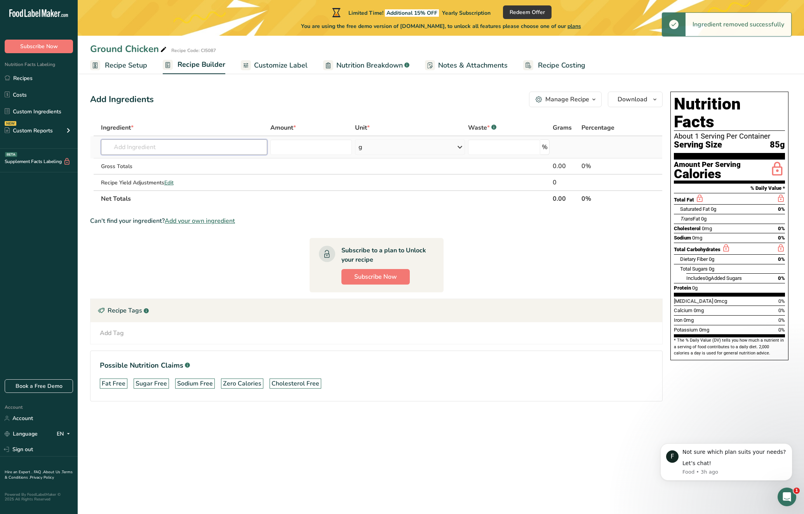
click at [143, 151] on input "text" at bounding box center [184, 147] width 166 height 16
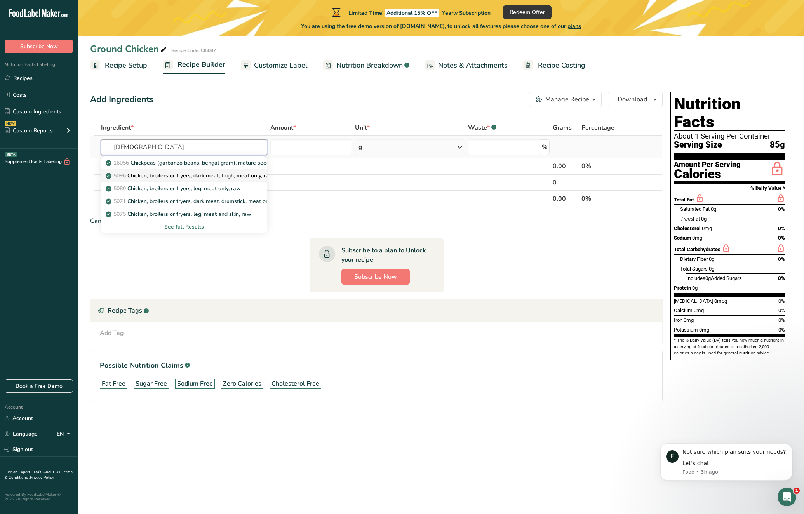
type input "[DEMOGRAPHIC_DATA]"
click at [247, 179] on p "5096 Chicken, broilers or fryers, dark meat, thigh, meat only, raw" at bounding box center [190, 176] width 166 height 8
type input "Chicken, broilers or fryers, dark meat, thigh, meat only, raw"
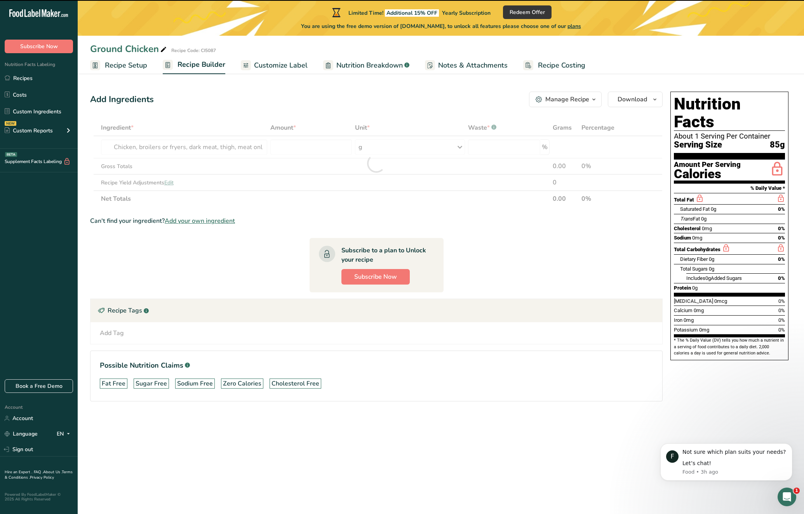
type input "0"
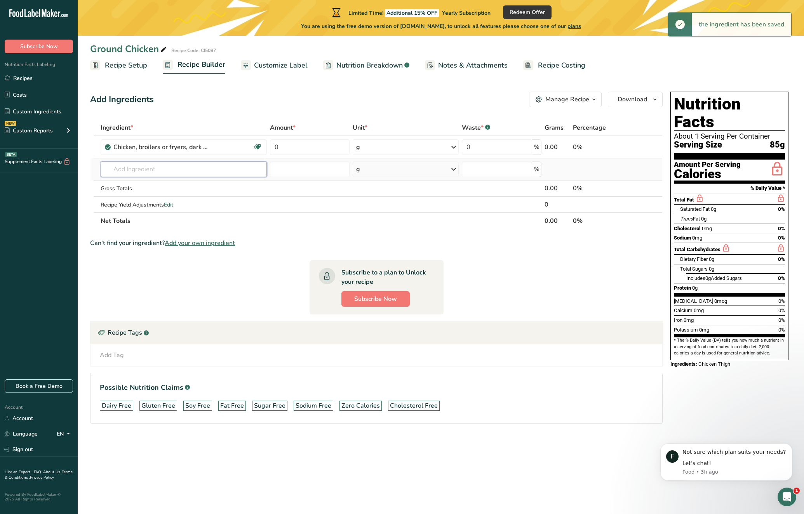
click at [158, 170] on input "text" at bounding box center [184, 170] width 166 height 16
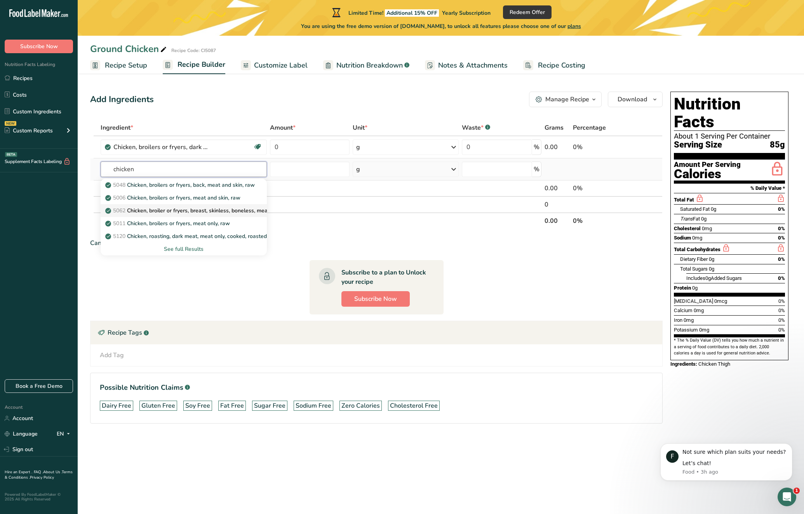
type input "chicken"
click at [210, 212] on p "5062 Chicken, broiler or fryers, breast, skinless, boneless, meat only, raw" at bounding box center [200, 211] width 187 height 8
type input "Chicken, broiler or fryers, breast, skinless, boneless, meat only, raw"
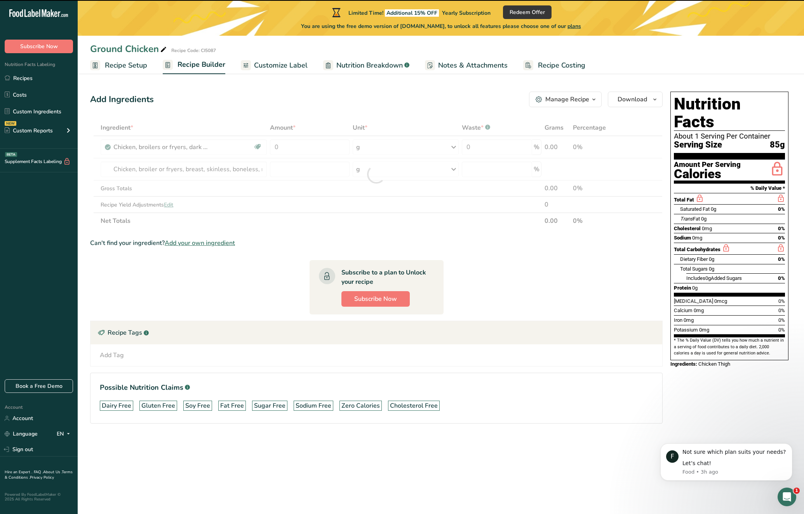
type input "0"
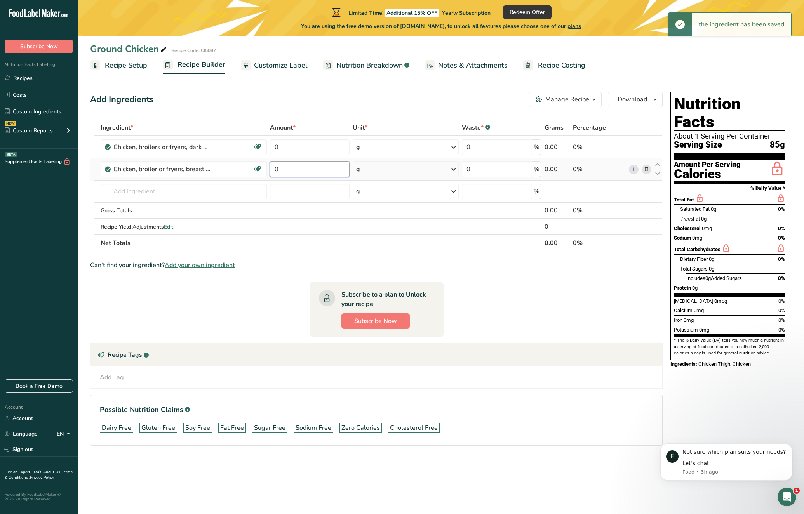
click at [298, 174] on input "0" at bounding box center [310, 170] width 80 height 16
type input "892"
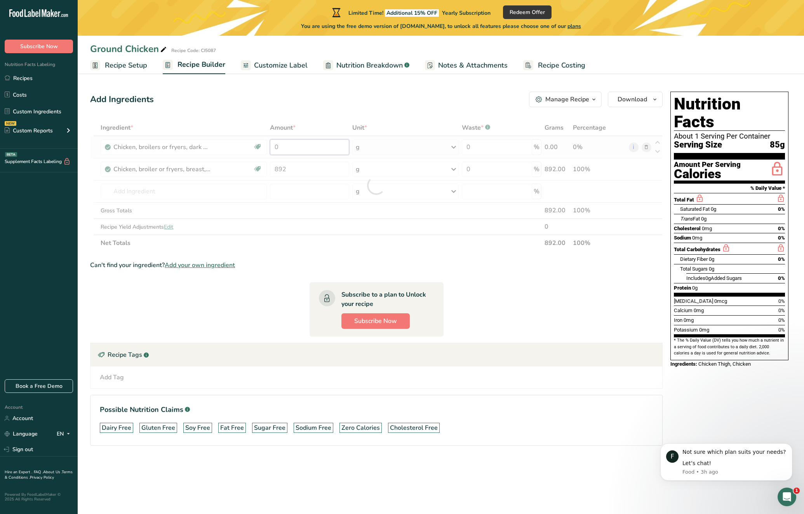
click at [308, 147] on div "Ingredient * Amount * Unit * Waste * .a-a{fill:#347362;}.b-a{fill:#fff;} Grams …" at bounding box center [376, 186] width 572 height 132
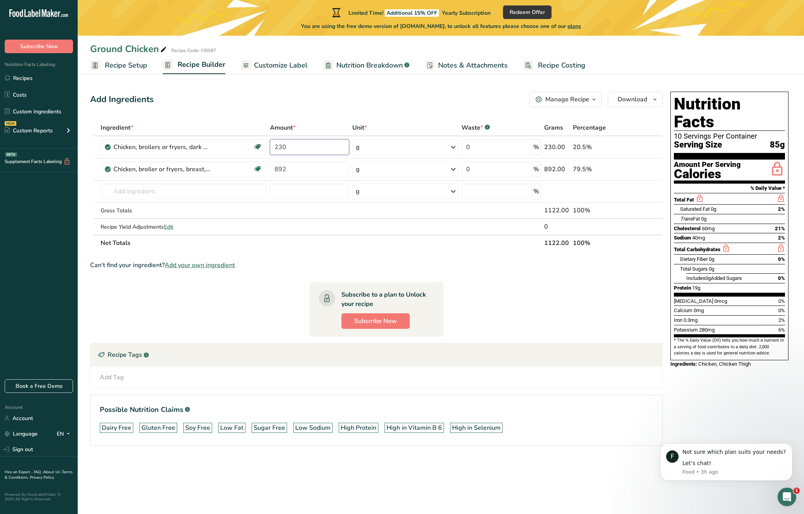
type input "230"
click at [499, 281] on section "Ingredient * Amount * Unit * Waste * .a-a{fill:#347362;}.b-a{fill:#fff;} Grams …" at bounding box center [376, 289] width 572 height 339
click at [494, 146] on input "0" at bounding box center [496, 147] width 70 height 16
type input "1"
click at [477, 167] on div "Ingredient * Amount * Unit * Waste * .a-a{fill:#347362;}.b-a{fill:#fff;} Grams …" at bounding box center [376, 186] width 572 height 132
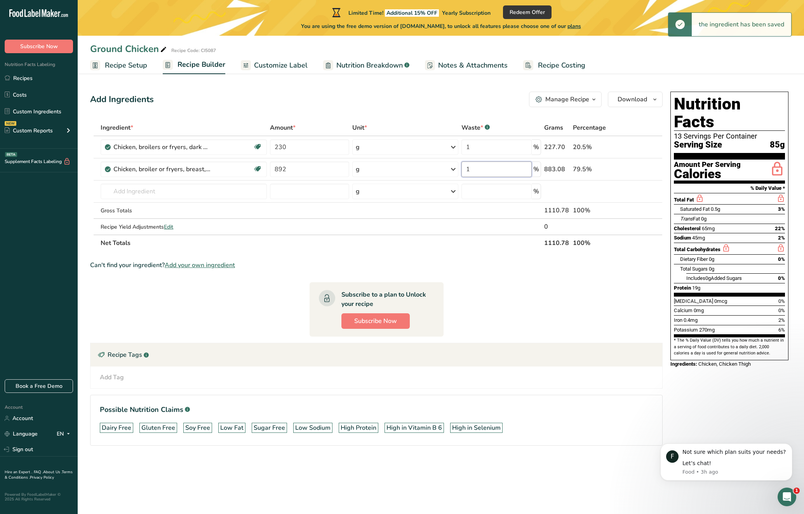
type input "1"
click at [530, 301] on section "Ingredient * Amount * Unit * Waste * .a-a{fill:#347362;}.b-a{fill:#fff;} Grams …" at bounding box center [376, 289] width 572 height 339
click at [120, 62] on span "Recipe Setup" at bounding box center [126, 65] width 42 height 10
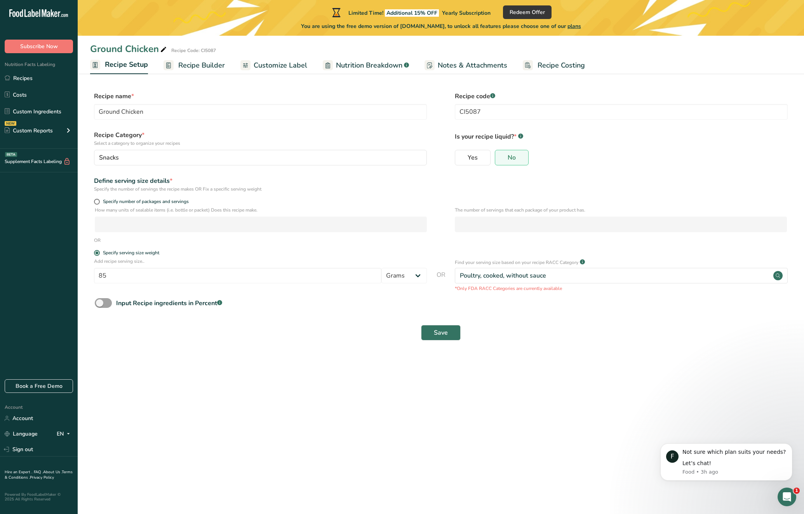
click at [202, 65] on span "Recipe Builder" at bounding box center [201, 65] width 47 height 10
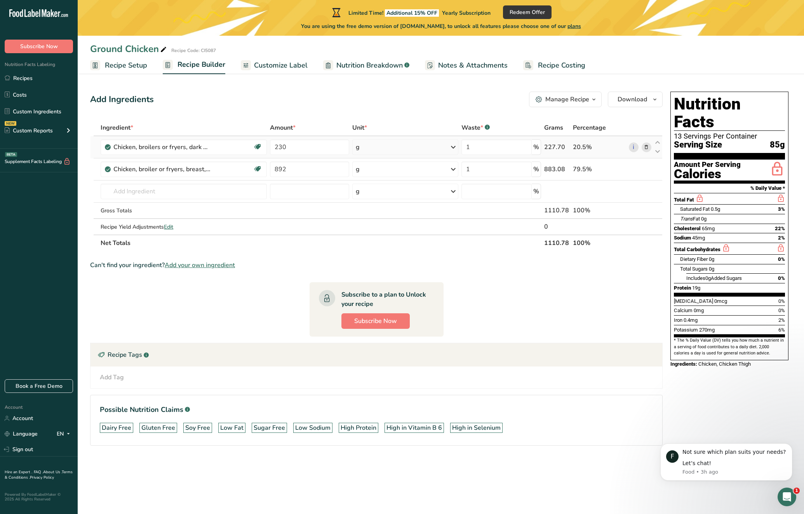
click at [455, 151] on icon at bounding box center [453, 147] width 9 height 14
click at [380, 243] on div "See more" at bounding box center [389, 243] width 65 height 8
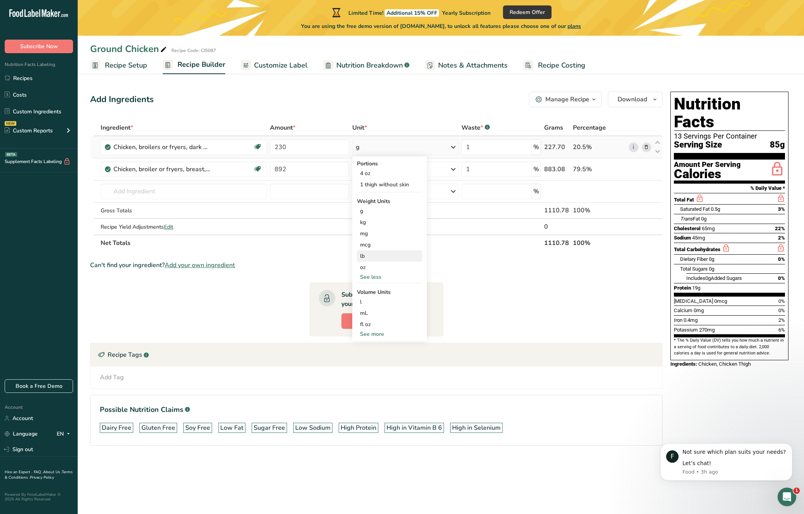
click at [367, 259] on div "lb" at bounding box center [389, 255] width 65 height 11
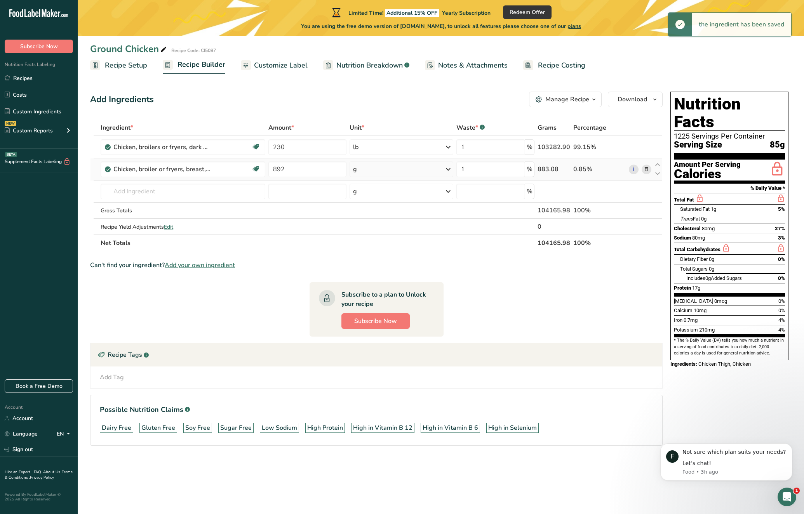
click at [445, 170] on icon at bounding box center [447, 169] width 9 height 14
click at [375, 277] on div "See more" at bounding box center [386, 277] width 65 height 8
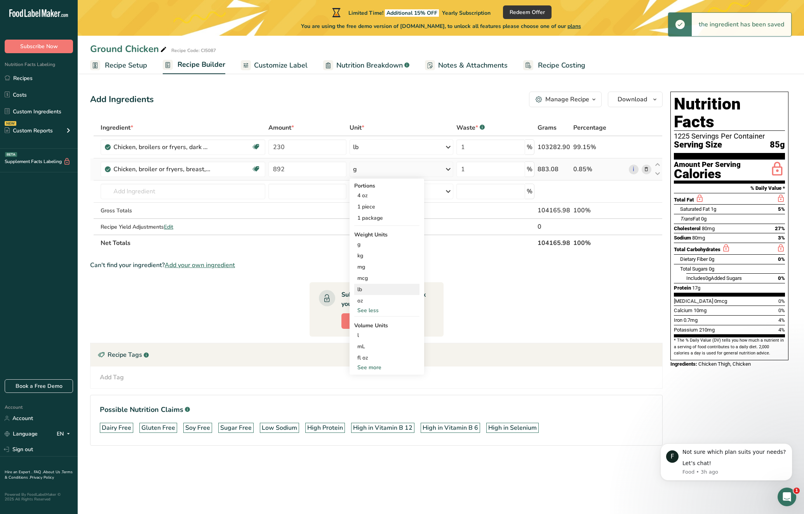
click at [368, 290] on div "lb" at bounding box center [386, 289] width 65 height 11
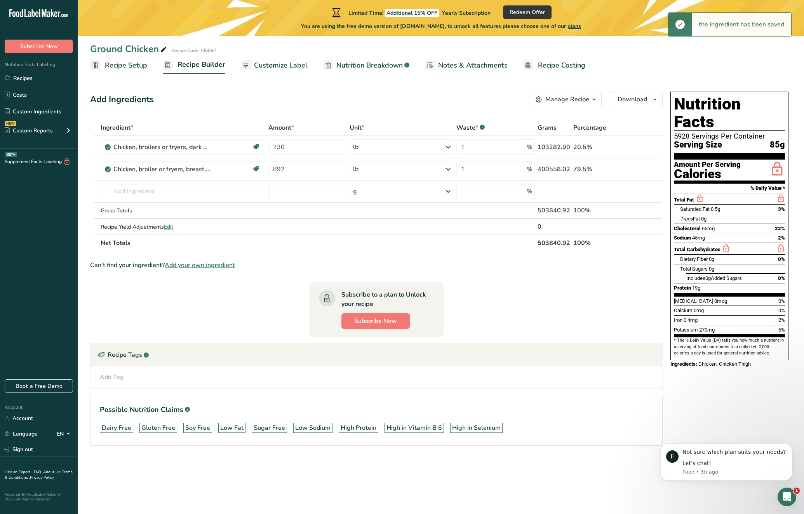
click at [572, 363] on div "Recipe Tags .a-a{fill:#347362;}.b-a{fill:#fff;}" at bounding box center [376, 354] width 572 height 23
click at [124, 64] on span "Recipe Setup" at bounding box center [126, 65] width 42 height 10
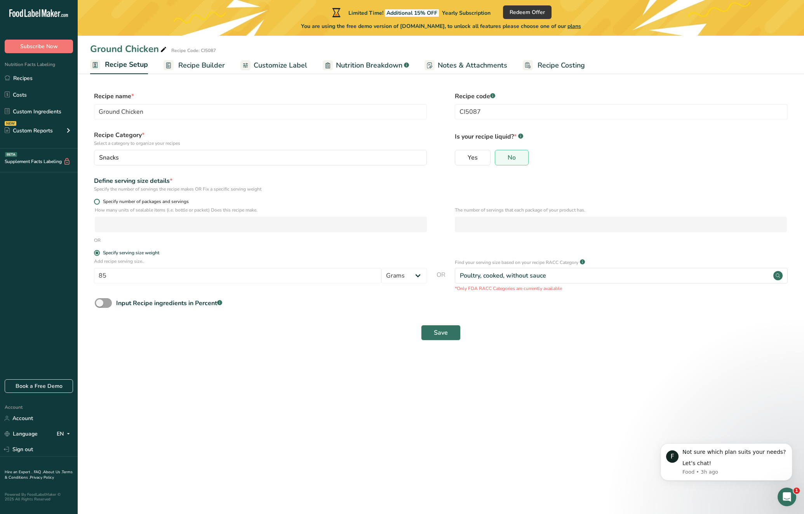
click at [95, 201] on span at bounding box center [97, 202] width 6 height 6
click at [95, 201] on input "Specify number of packages and servings" at bounding box center [96, 201] width 5 height 5
radio input "true"
radio input "false"
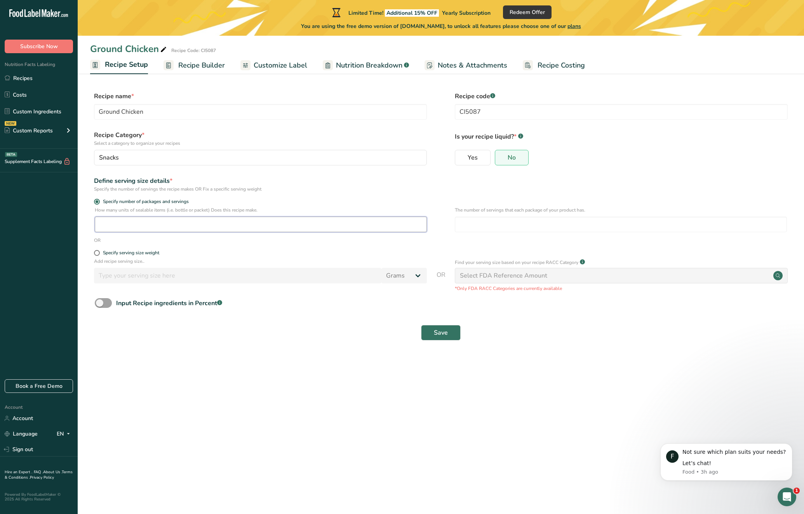
click at [196, 222] on input "number" at bounding box center [261, 225] width 332 height 16
type input "1000"
click at [439, 334] on span "Save" at bounding box center [441, 332] width 14 height 9
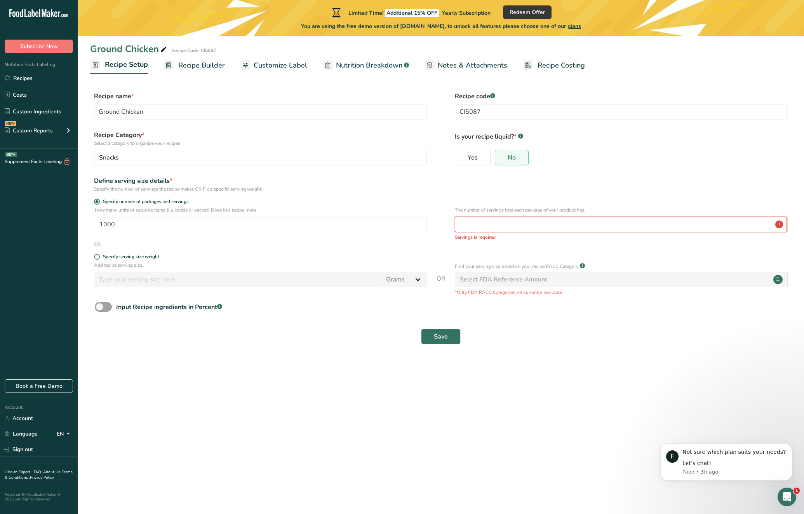
click at [511, 228] on input "number" at bounding box center [621, 225] width 332 height 16
type input "5"
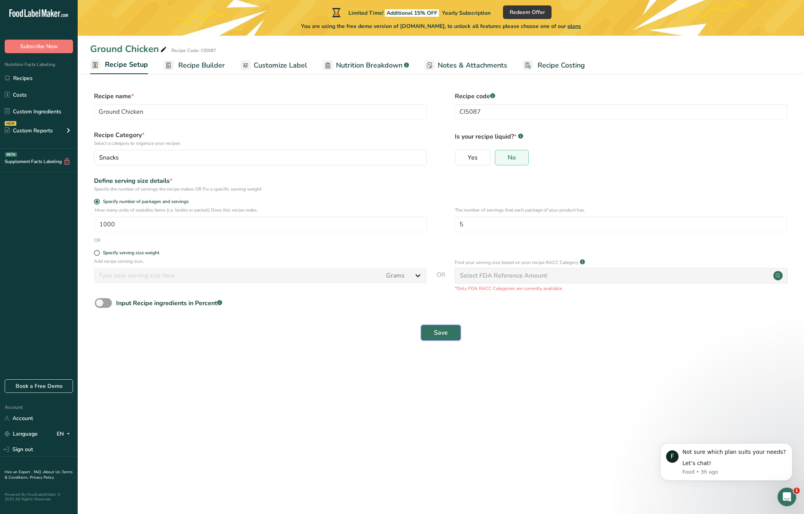
click at [436, 336] on span "Save" at bounding box center [441, 332] width 14 height 9
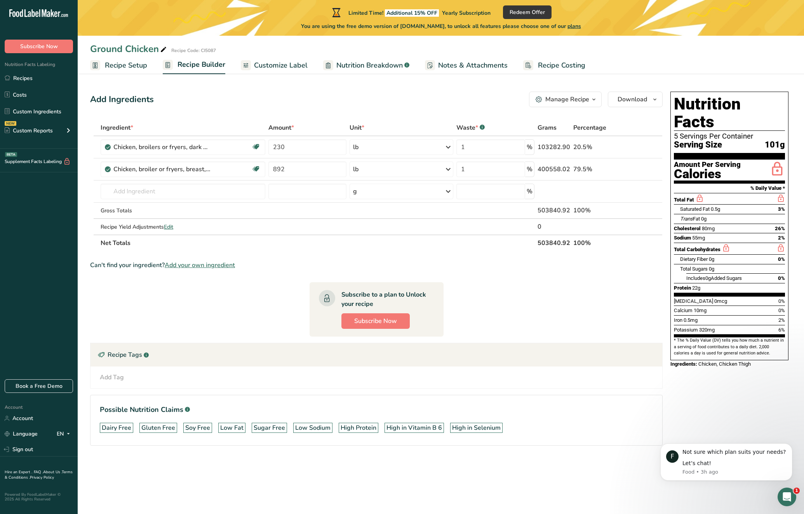
click at [126, 65] on span "Recipe Setup" at bounding box center [126, 65] width 42 height 10
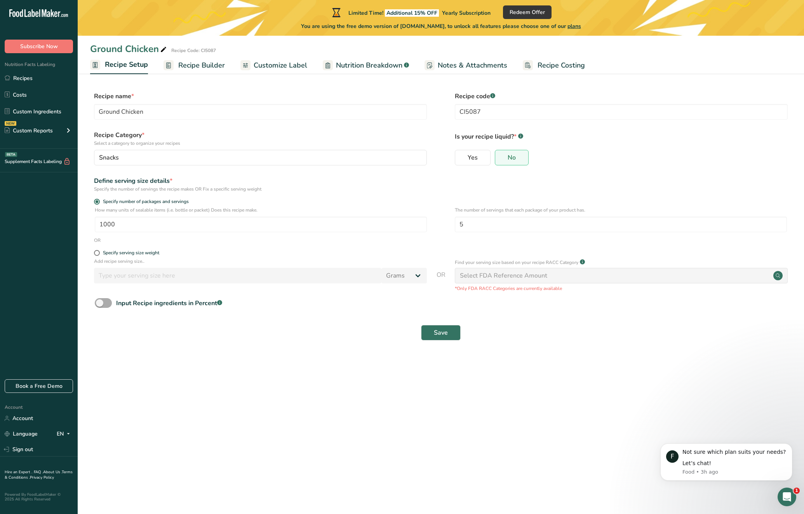
click at [103, 301] on span at bounding box center [103, 303] width 17 height 10
click at [100, 301] on input "Input Recipe ingredients in Percent .a-a{fill:#347362;}.b-a{fill:#fff;}" at bounding box center [97, 303] width 5 height 5
click at [110, 302] on span at bounding box center [103, 303] width 17 height 10
click at [100, 302] on input "Input Recipe ingredients in Percent .a-a{fill:#347362;}.b-a{fill:#fff;}" at bounding box center [97, 303] width 5 height 5
checkbox input "false"
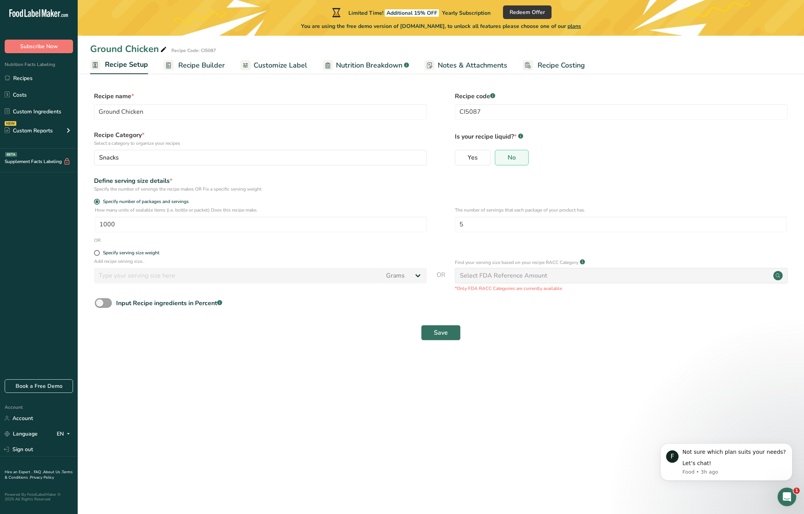
click at [194, 66] on span "Recipe Builder" at bounding box center [201, 65] width 47 height 10
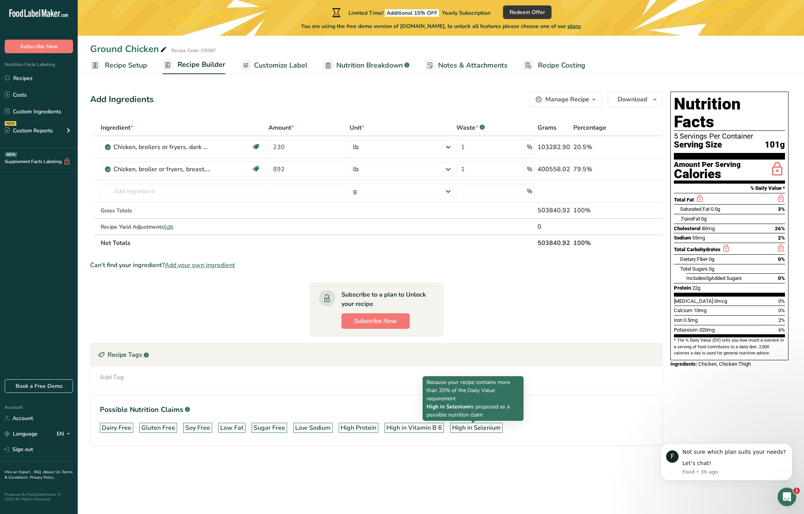
click at [484, 429] on div "High in Selenium" at bounding box center [476, 427] width 49 height 9
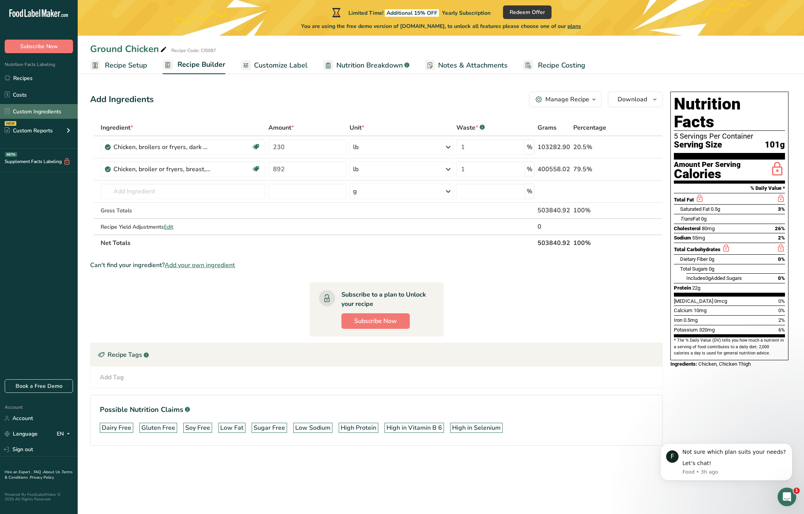
click at [53, 110] on link "Custom Ingredients" at bounding box center [39, 111] width 78 height 15
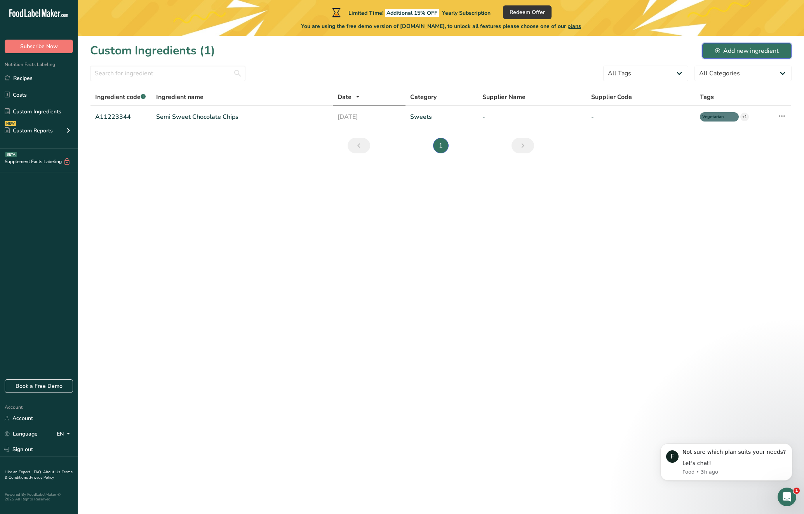
click at [742, 55] on div "Add new ingredient" at bounding box center [747, 50] width 64 height 9
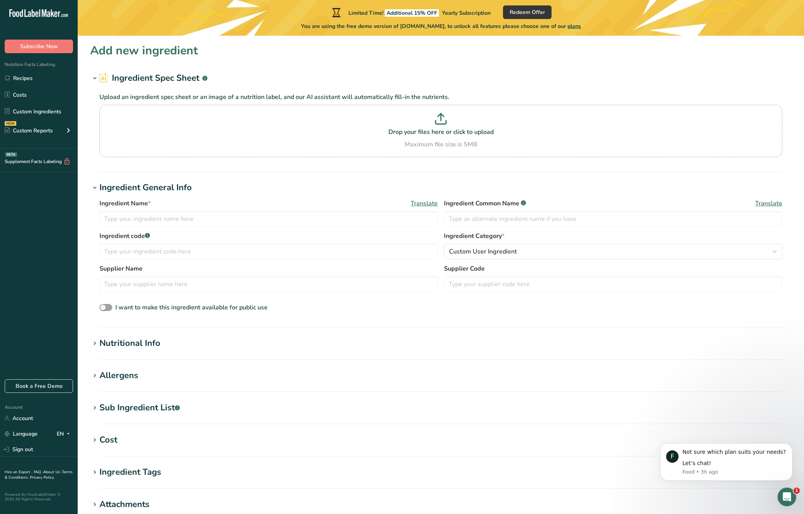
click at [97, 349] on h1 "Nutritional Info" at bounding box center [440, 343] width 701 height 13
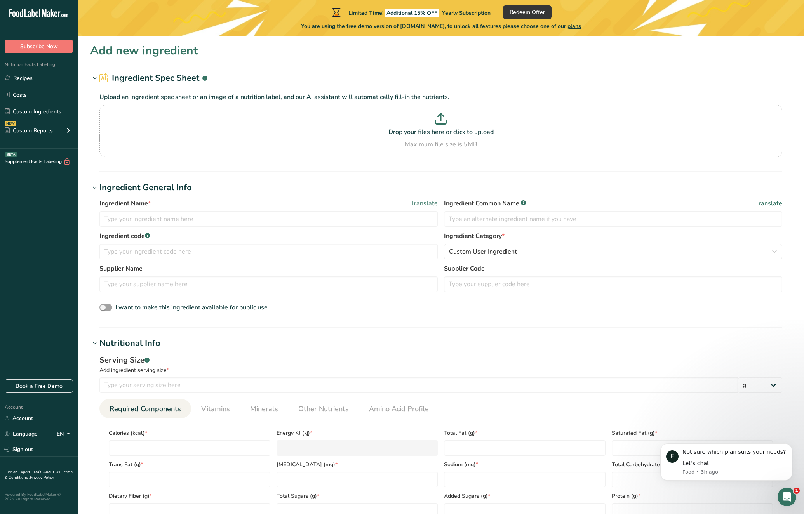
scroll to position [257, 0]
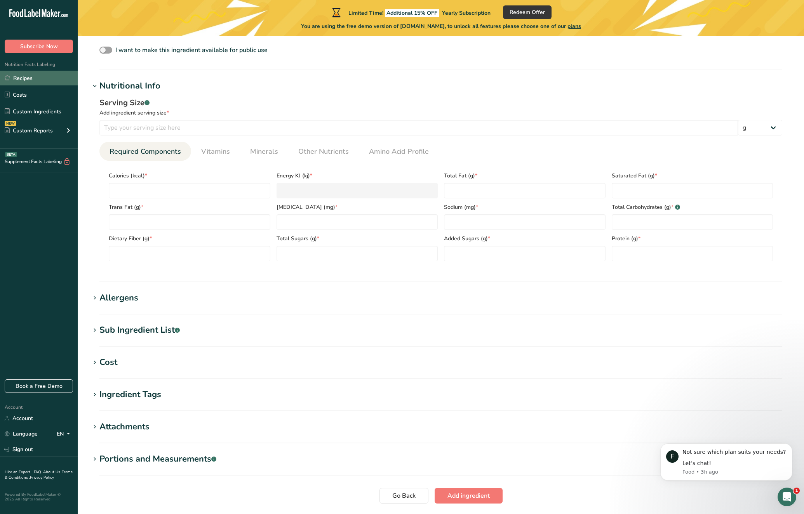
click at [31, 83] on link "Recipes" at bounding box center [39, 78] width 78 height 15
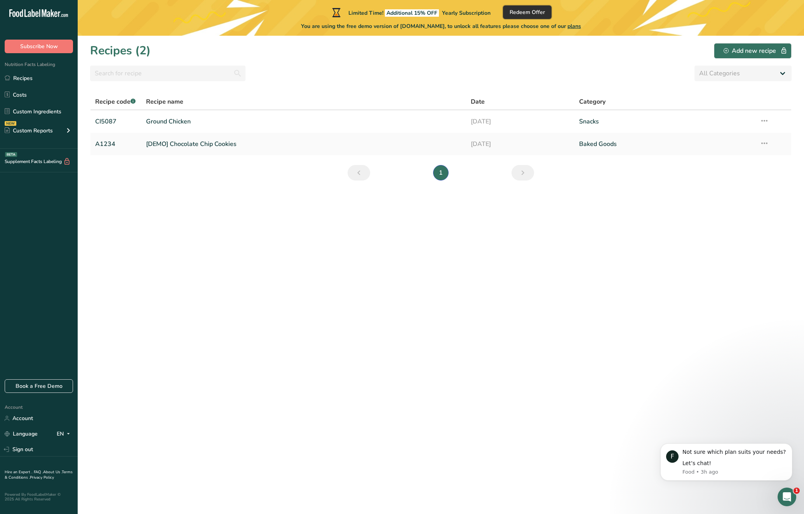
click at [527, 9] on span "Redeem Offer" at bounding box center [526, 12] width 35 height 8
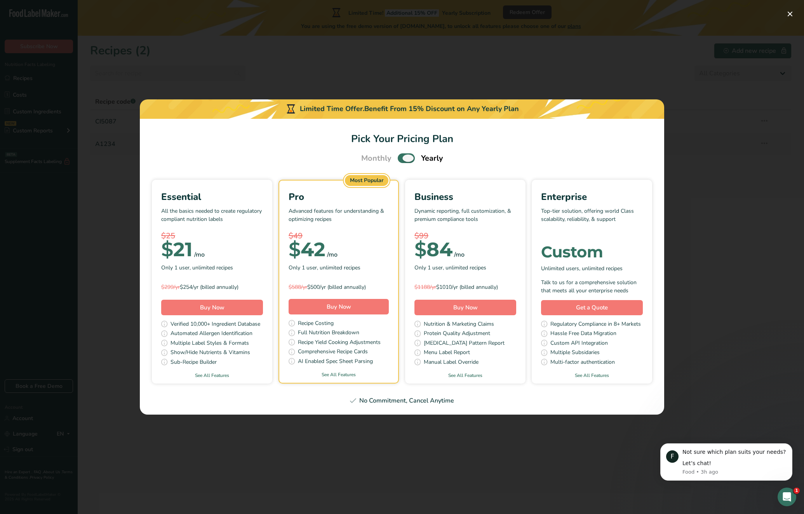
click at [408, 153] on span "Pick Your Pricing Plan Modal" at bounding box center [406, 158] width 17 height 10
click at [403, 156] on input "Pick Your Pricing Plan Modal" at bounding box center [400, 158] width 5 height 5
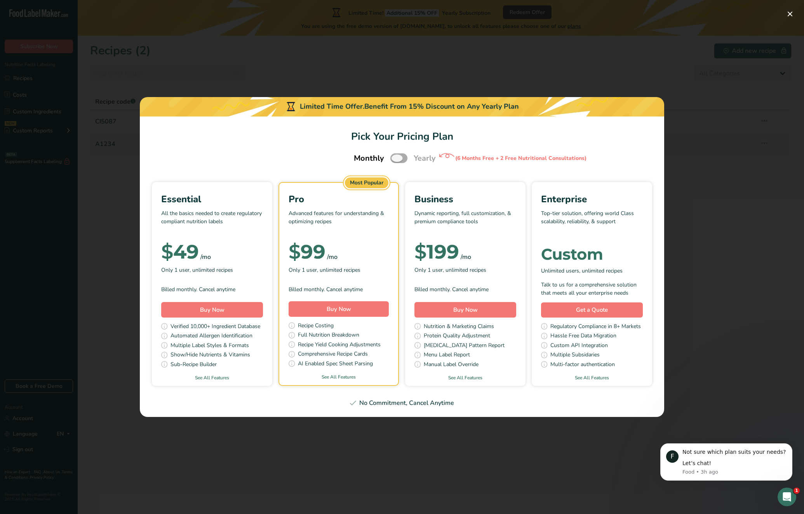
click at [401, 159] on span "Pick Your Pricing Plan Modal" at bounding box center [398, 158] width 17 height 10
click at [395, 159] on input "Pick Your Pricing Plan Modal" at bounding box center [392, 158] width 5 height 5
checkbox input "true"
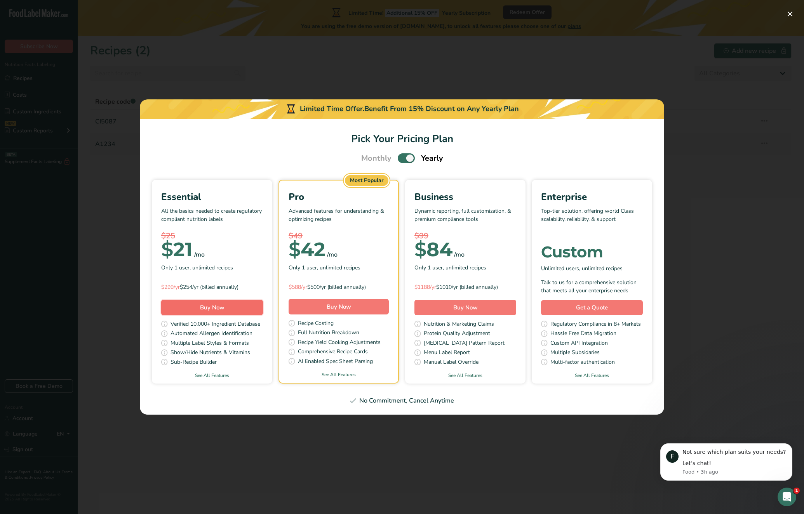
click at [209, 307] on span "Buy Now" at bounding box center [212, 308] width 24 height 8
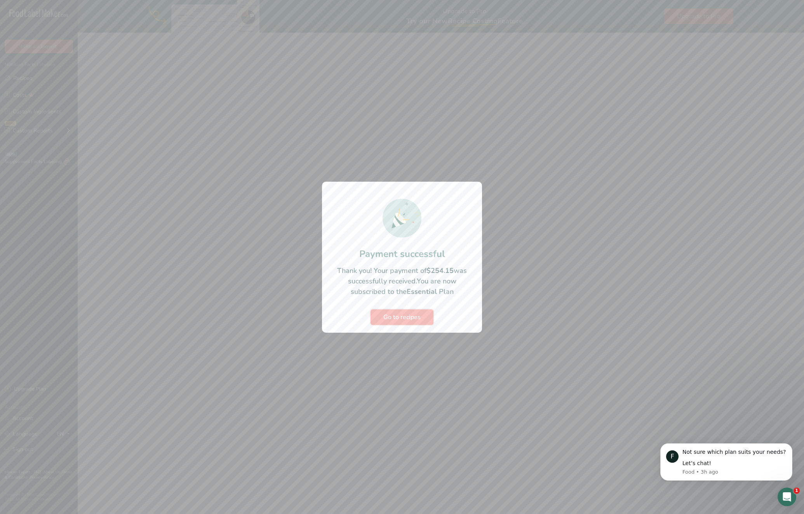
click at [415, 320] on span "Go to recipes" at bounding box center [401, 317] width 37 height 9
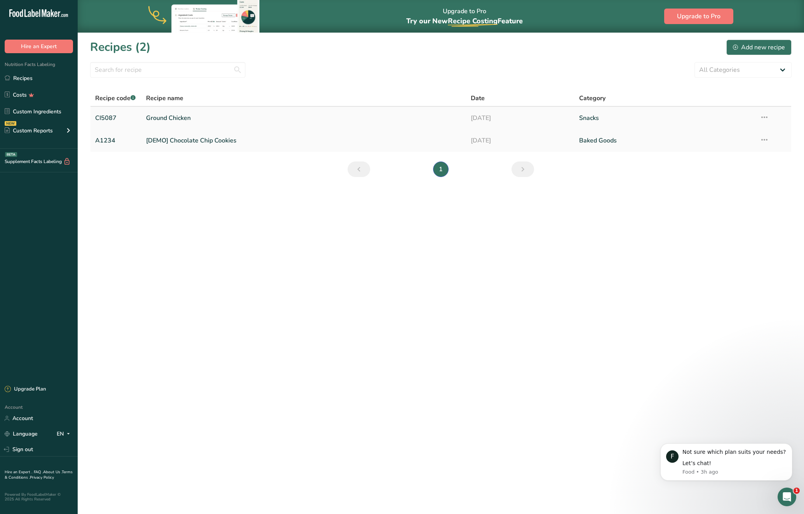
click at [171, 121] on link "Ground Chicken" at bounding box center [304, 118] width 316 height 16
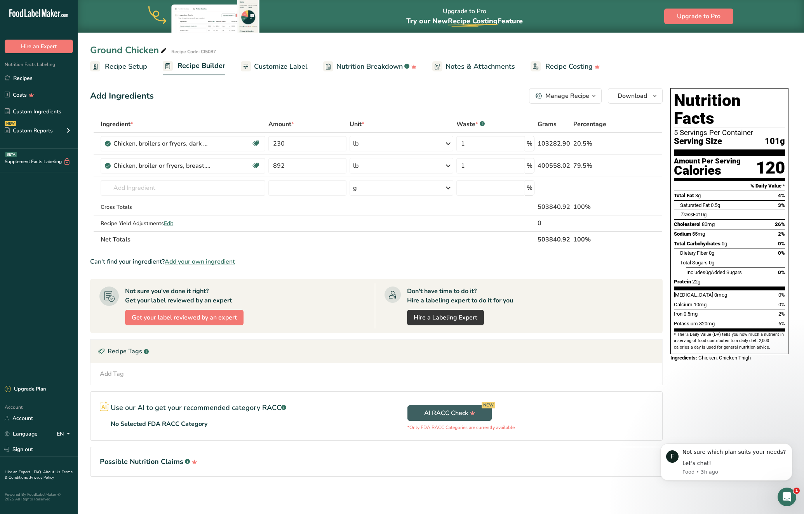
click at [134, 67] on span "Recipe Setup" at bounding box center [126, 66] width 42 height 10
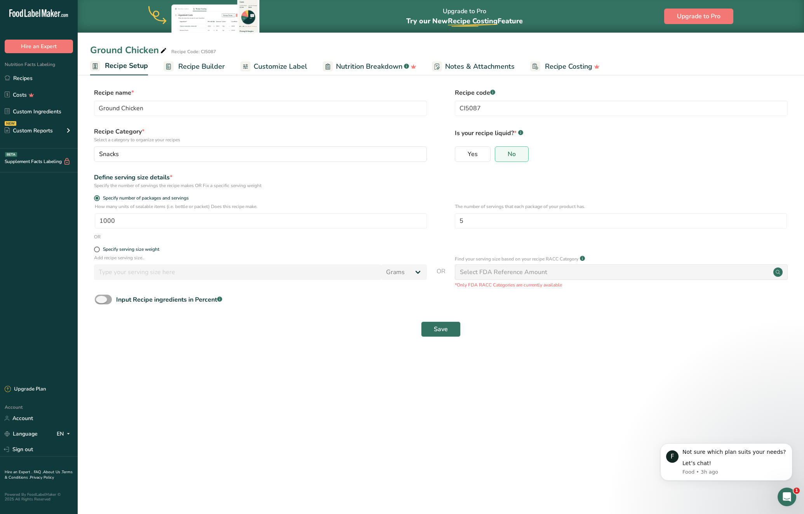
click at [99, 299] on span at bounding box center [103, 300] width 17 height 10
click at [99, 299] on input "Input Recipe ingredients in Percent .a-a{fill:#347362;}.b-a{fill:#fff;}" at bounding box center [97, 299] width 5 height 5
checkbox input "true"
click at [213, 334] on input "number" at bounding box center [418, 333] width 647 height 16
type input "454"
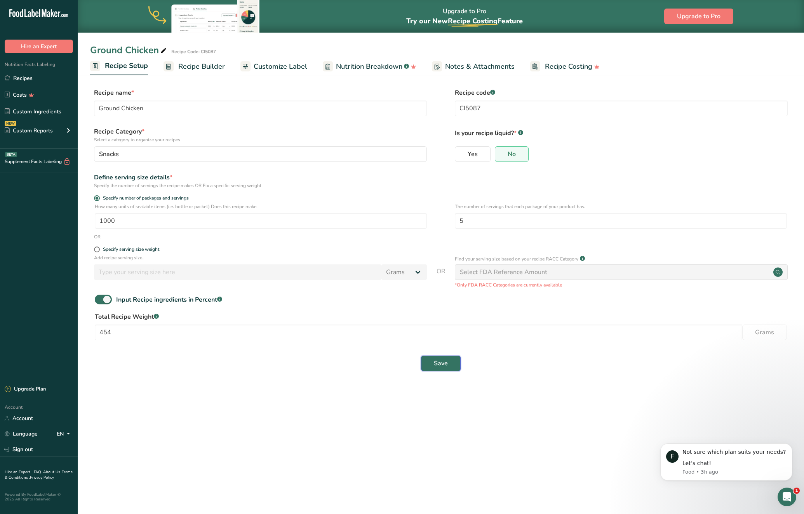
click at [454, 364] on button "Save" at bounding box center [441, 364] width 40 height 16
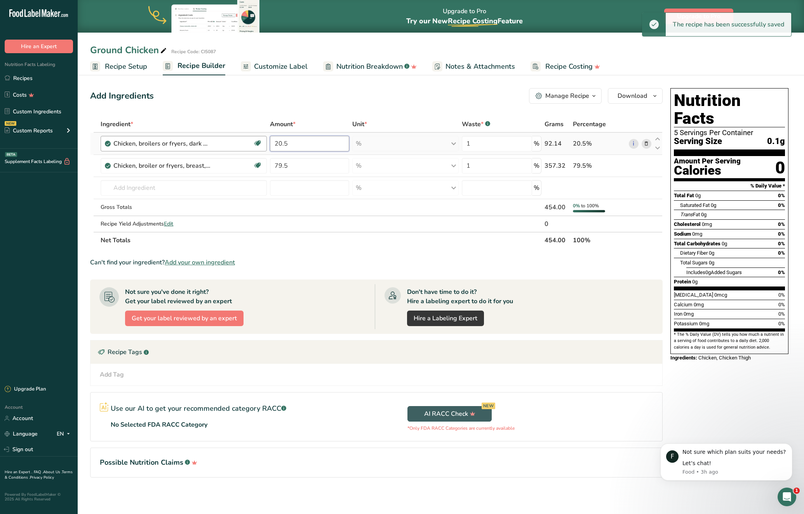
drag, startPoint x: 323, startPoint y: 140, endPoint x: 236, endPoint y: 142, distance: 87.0
click at [236, 142] on tr "Chicken, broilers or fryers, dark meat, thigh, meat only, raw Dairy free Gluten…" at bounding box center [376, 144] width 572 height 22
type input "50"
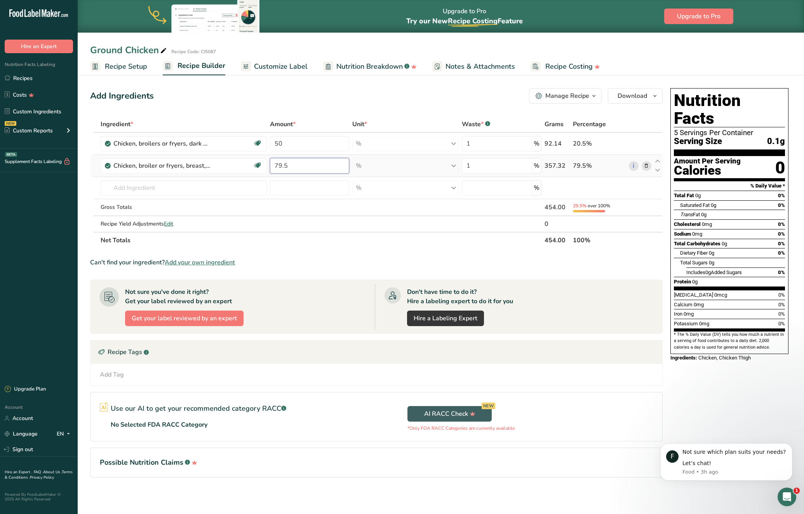
click at [301, 165] on div "Ingredient * Amount * Unit * Waste * .a-a{fill:#347362;}.b-a{fill:#fff;} Grams …" at bounding box center [376, 182] width 572 height 132
type input "7"
type input "50"
click at [375, 255] on section "Ingredient * Amount * Unit * Waste * .a-a{fill:#347362;}.b-a{fill:#fff;} Grams …" at bounding box center [376, 303] width 572 height 374
click at [779, 250] on span "0%" at bounding box center [781, 253] width 7 height 6
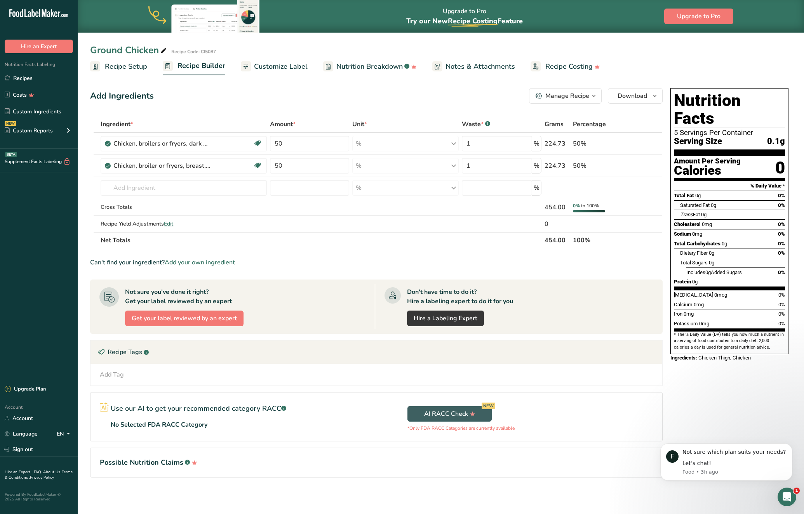
click at [111, 70] on span "Recipe Setup" at bounding box center [126, 66] width 42 height 10
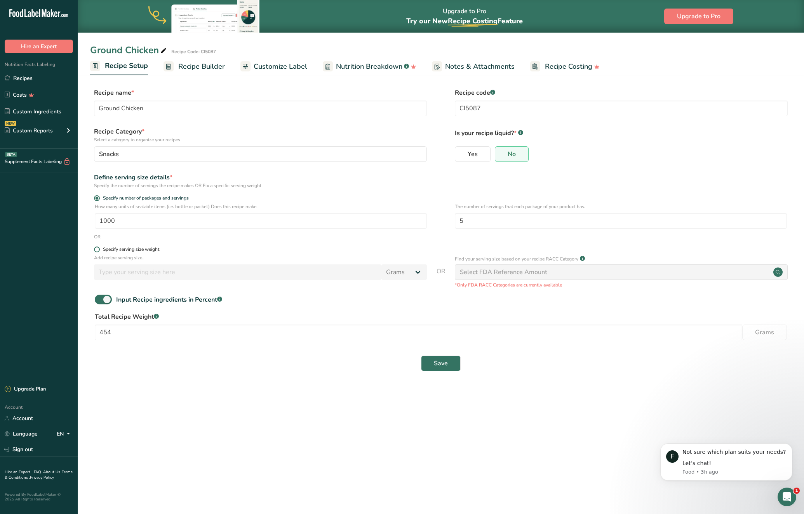
click at [97, 251] on span at bounding box center [97, 250] width 6 height 6
click at [97, 251] on input "Specify serving size weight" at bounding box center [96, 249] width 5 height 5
radio input "true"
radio input "false"
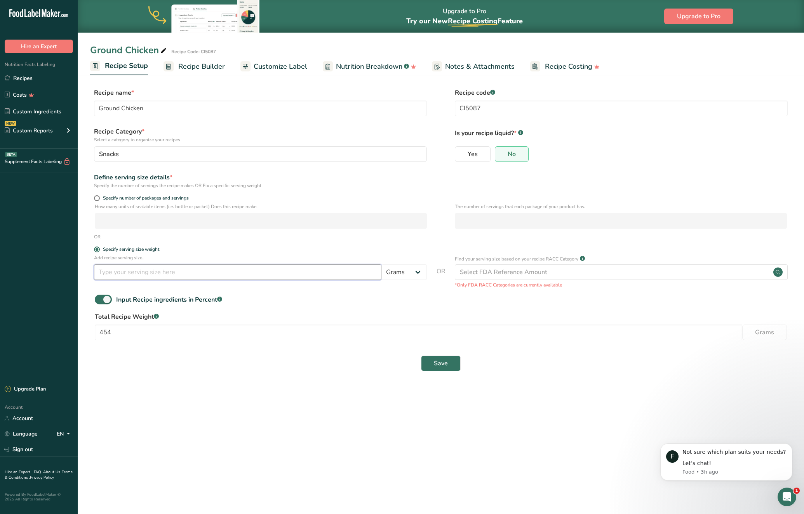
click at [282, 273] on input "number" at bounding box center [237, 272] width 287 height 16
type input "85"
click at [420, 303] on div "Input Recipe ingredients in Percent .a-a{fill:#347362;}.b-a{fill:#fff;}" at bounding box center [440, 303] width 701 height 16
click at [469, 275] on div "Select FDA Reference Amount" at bounding box center [503, 272] width 87 height 9
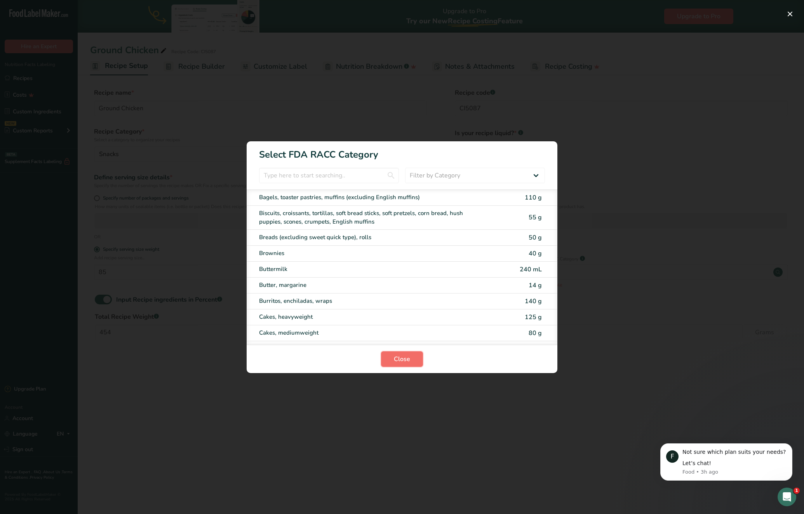
click at [388, 362] on button "Close" at bounding box center [402, 359] width 42 height 16
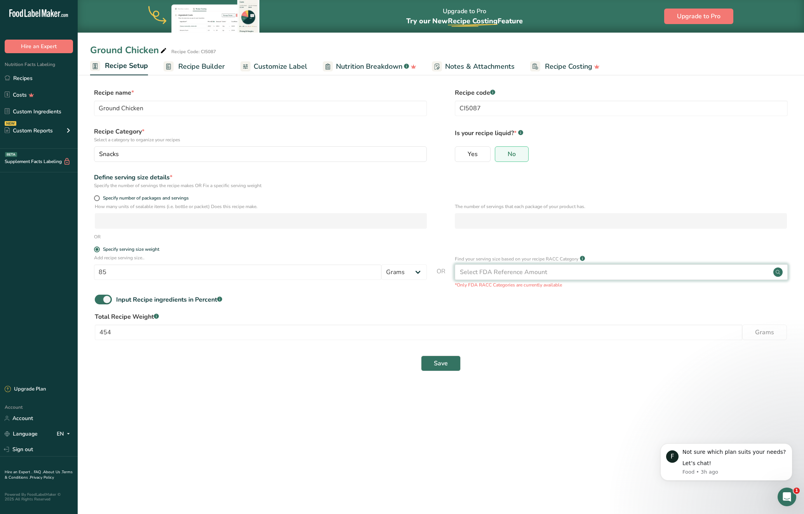
click at [500, 269] on div "Select FDA Reference Amount" at bounding box center [503, 272] width 87 height 9
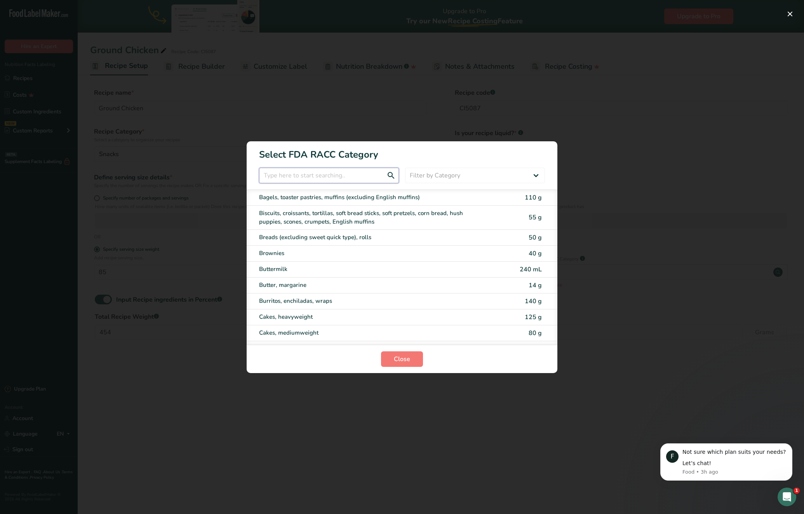
click at [321, 174] on input "RACC Category Selection Modal" at bounding box center [329, 176] width 140 height 16
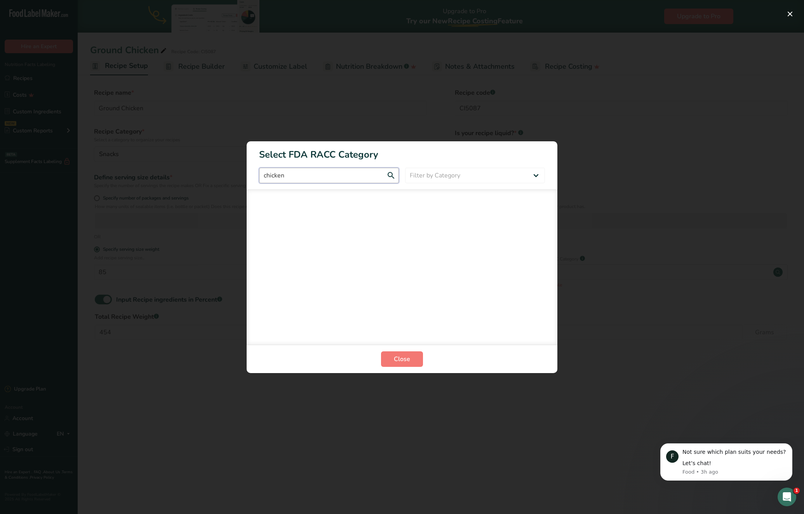
type input "chicken"
click at [400, 360] on span "Close" at bounding box center [402, 359] width 16 height 9
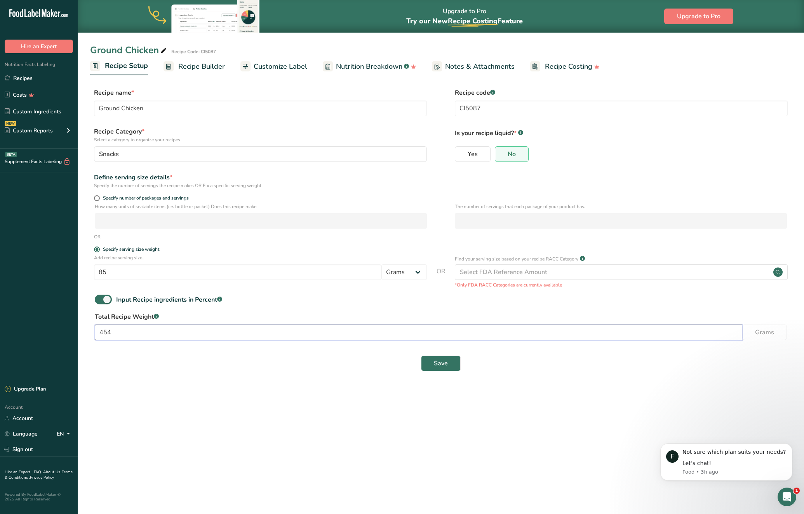
click at [514, 329] on input "454" at bounding box center [418, 333] width 647 height 16
click at [501, 274] on div "Select FDA Reference Amount" at bounding box center [503, 272] width 87 height 9
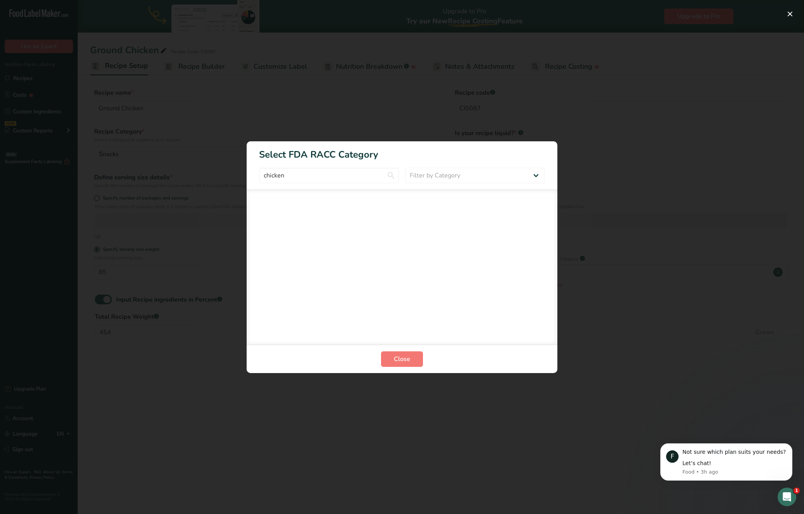
click at [592, 324] on div "RACC Category Selection Modal" at bounding box center [402, 257] width 804 height 514
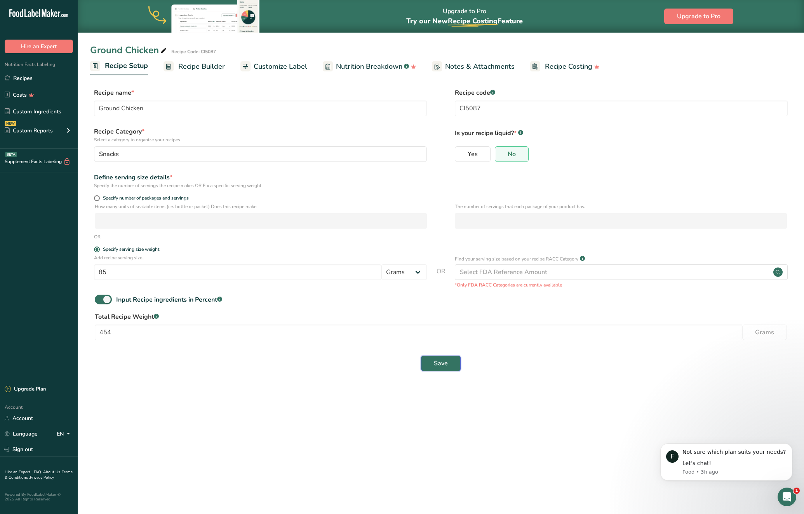
click at [442, 368] on button "Save" at bounding box center [441, 364] width 40 height 16
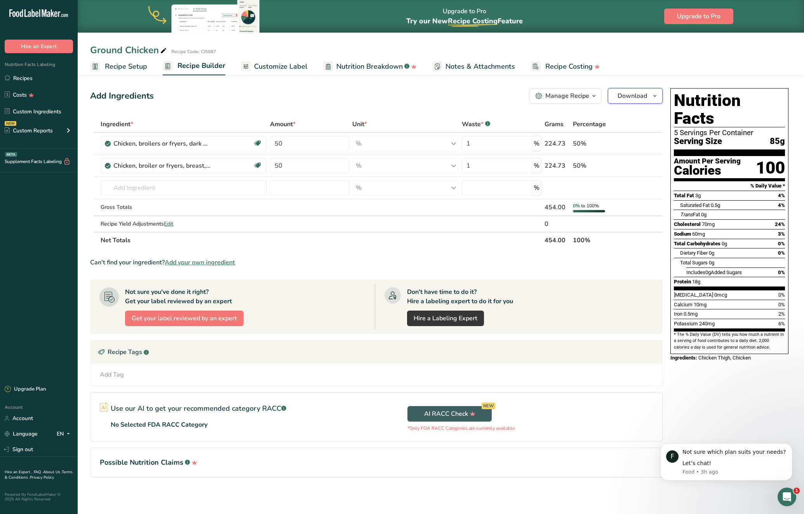
click at [629, 98] on span "Download" at bounding box center [632, 95] width 30 height 9
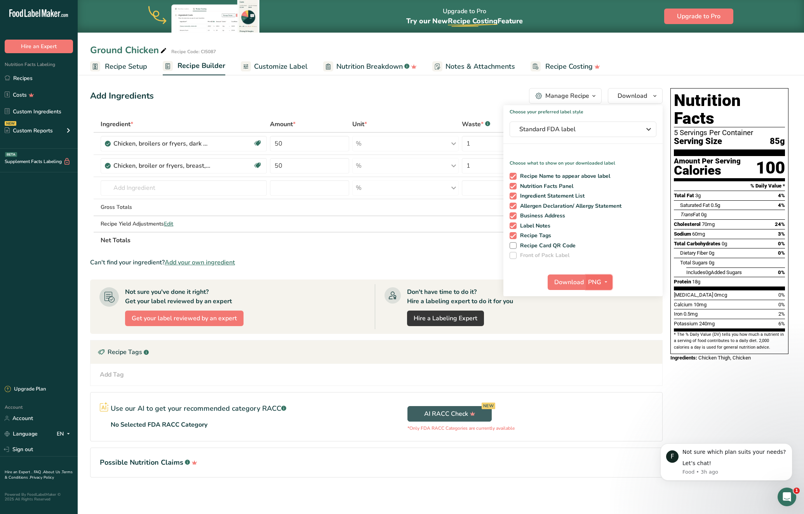
click at [598, 284] on span "PNG" at bounding box center [594, 282] width 13 height 9
click at [605, 324] on link "SVG" at bounding box center [600, 323] width 25 height 13
click at [559, 282] on span "Download" at bounding box center [569, 282] width 30 height 9
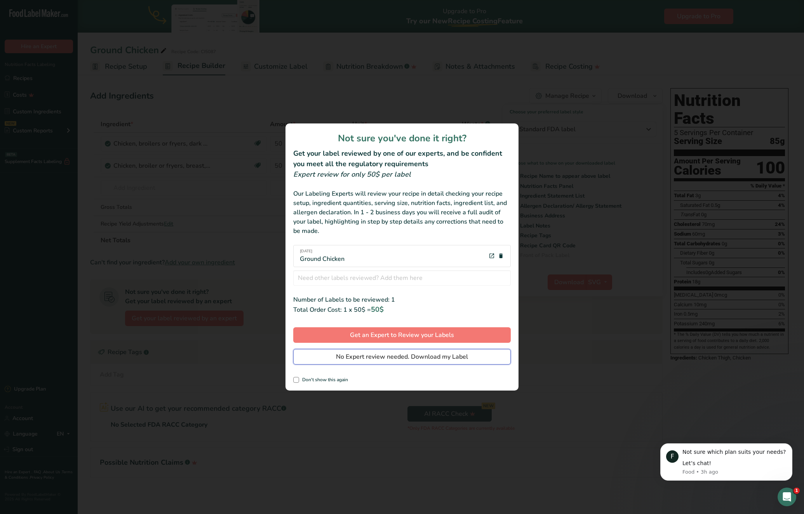
click at [405, 361] on span "No Expert review needed. Download my Label" at bounding box center [402, 356] width 132 height 9
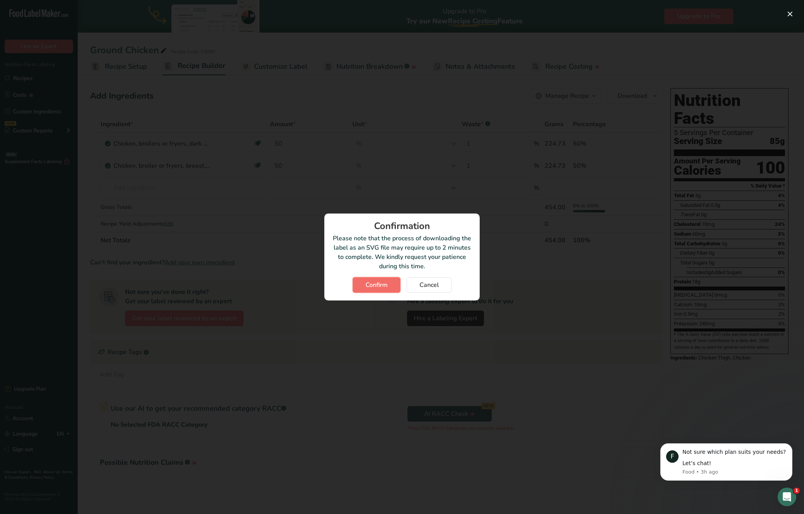
click at [375, 283] on span "Confirm" at bounding box center [376, 284] width 22 height 9
